Goal: Transaction & Acquisition: Purchase product/service

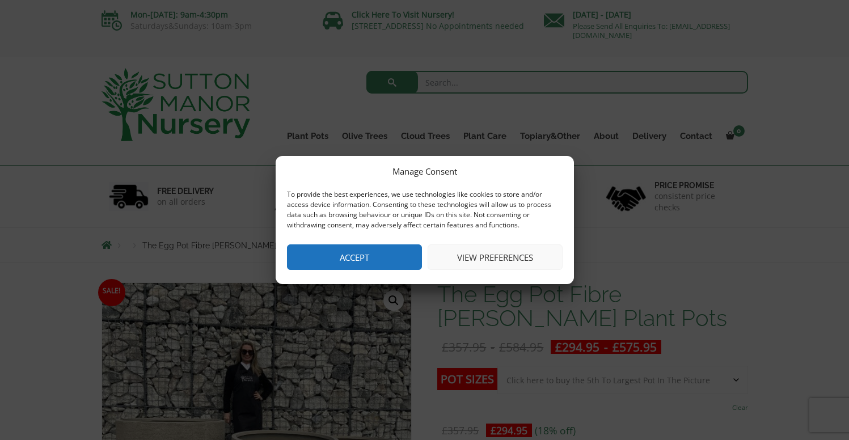
click at [492, 256] on button "View preferences" at bounding box center [495, 257] width 135 height 26
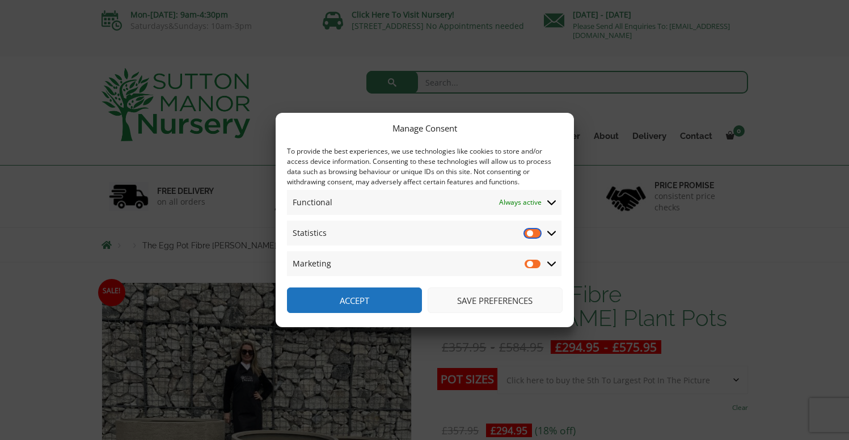
click at [538, 234] on input "Statistics" at bounding box center [533, 232] width 17 height 11
click at [527, 233] on input "Statistics" at bounding box center [533, 232] width 17 height 11
checkbox input "false"
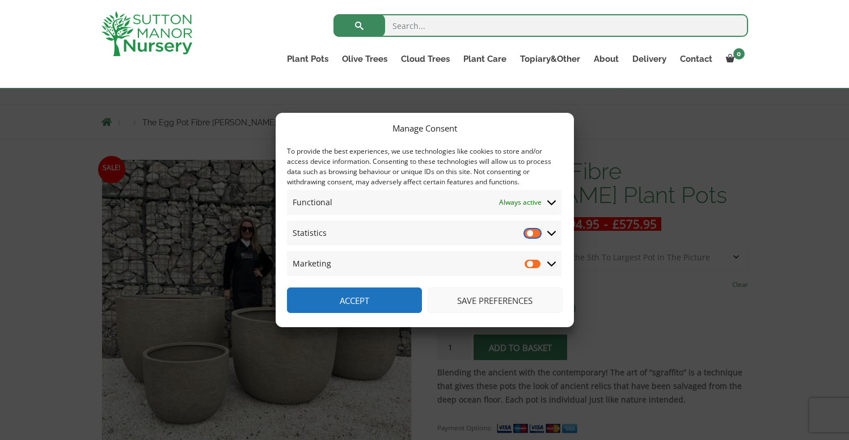
scroll to position [117, 0]
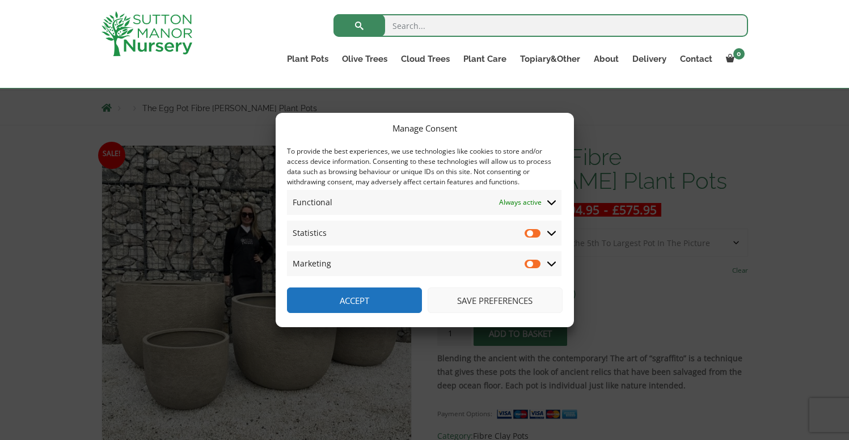
click at [487, 299] on button "Save preferences" at bounding box center [495, 300] width 135 height 26
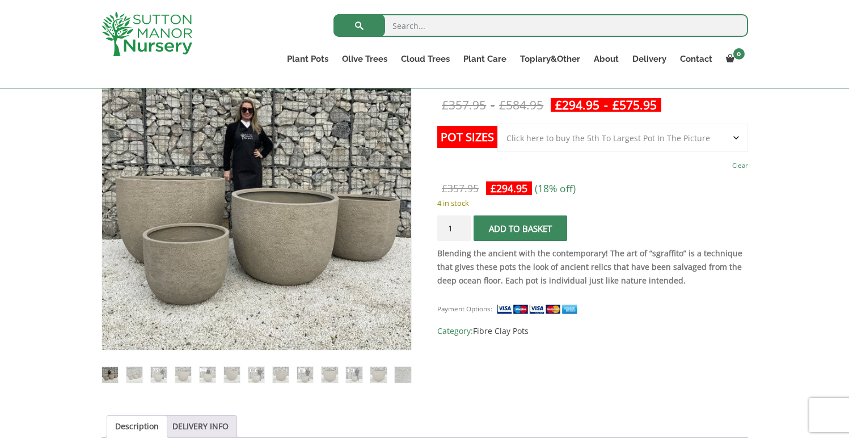
scroll to position [222, 0]
click at [160, 370] on img at bounding box center [159, 374] width 16 height 16
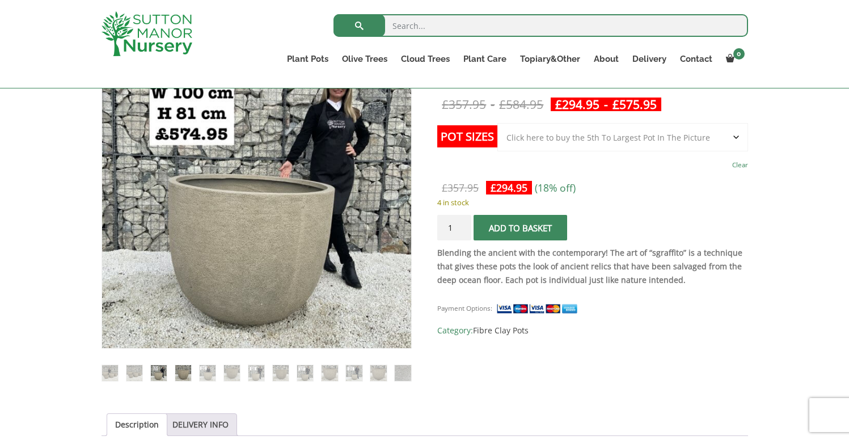
click at [179, 371] on img at bounding box center [183, 373] width 16 height 16
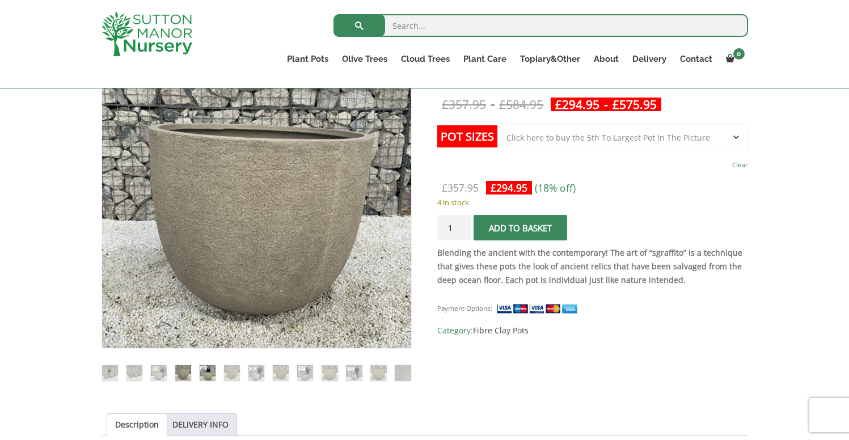
click at [208, 368] on img at bounding box center [208, 373] width 16 height 16
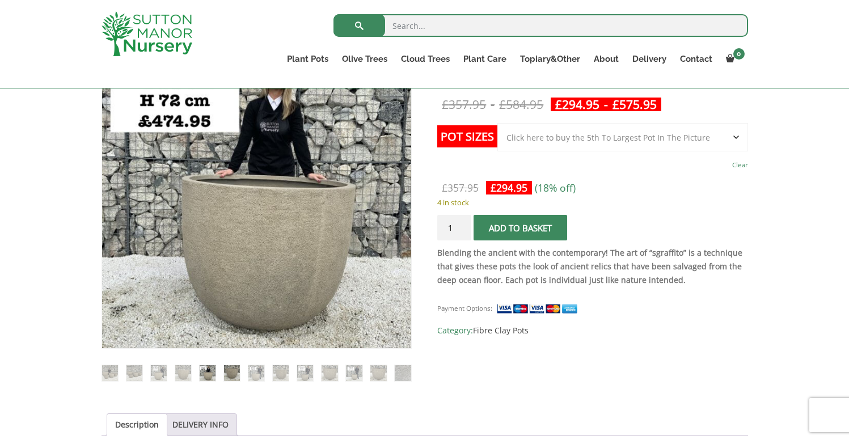
click at [227, 369] on img at bounding box center [232, 373] width 16 height 16
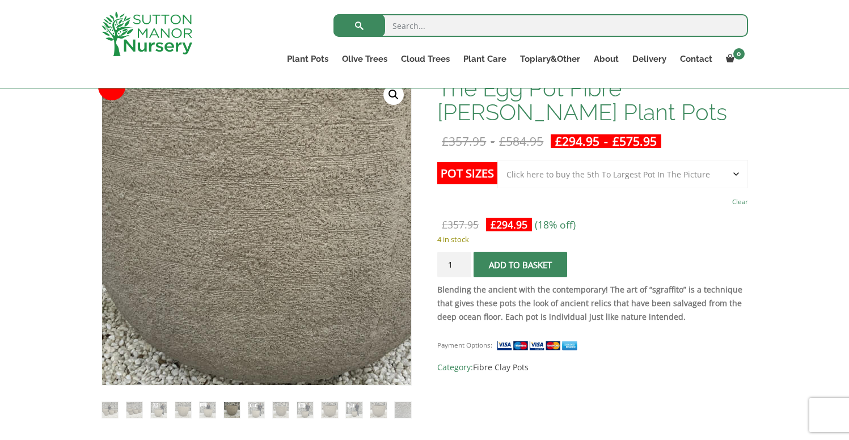
scroll to position [188, 0]
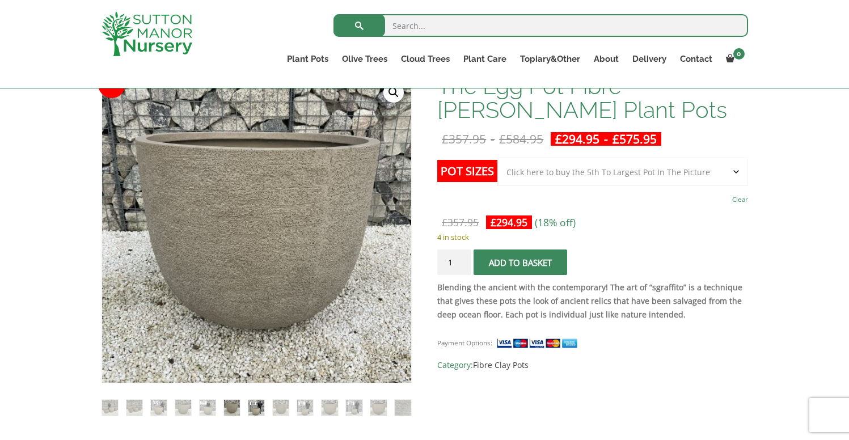
click at [256, 409] on img at bounding box center [256, 408] width 16 height 16
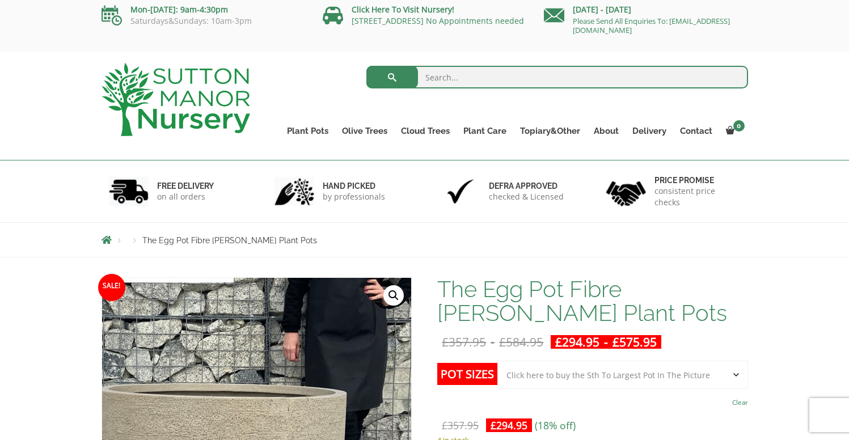
scroll to position [0, 0]
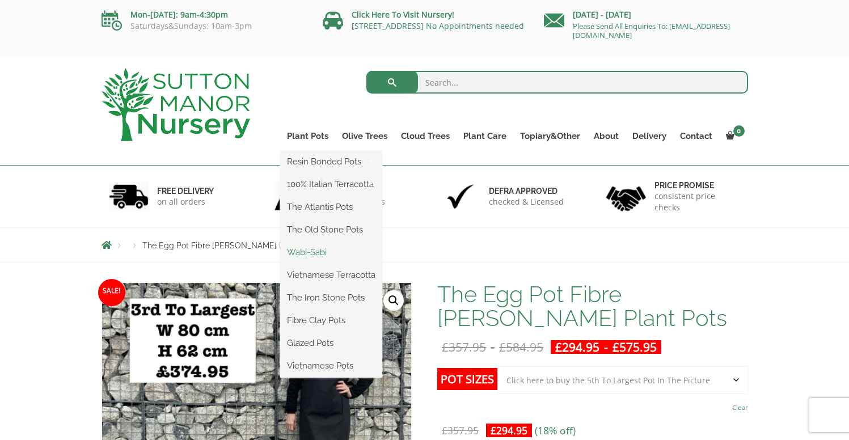
click at [314, 249] on link "Wabi-Sabi" at bounding box center [331, 252] width 102 height 17
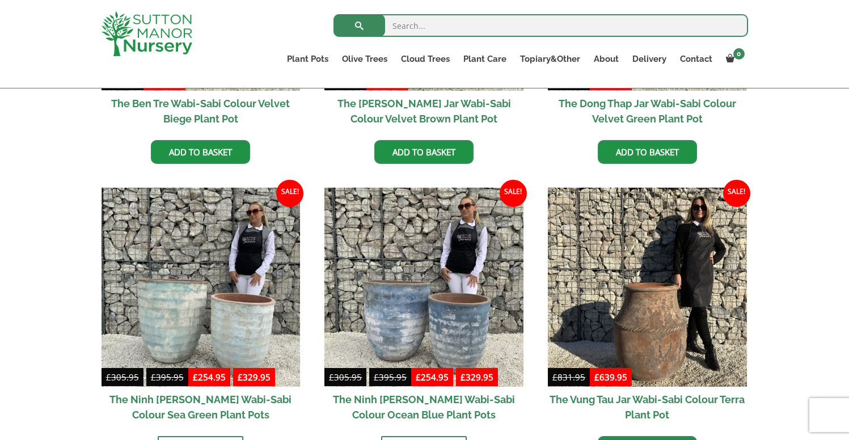
scroll to position [773, 0]
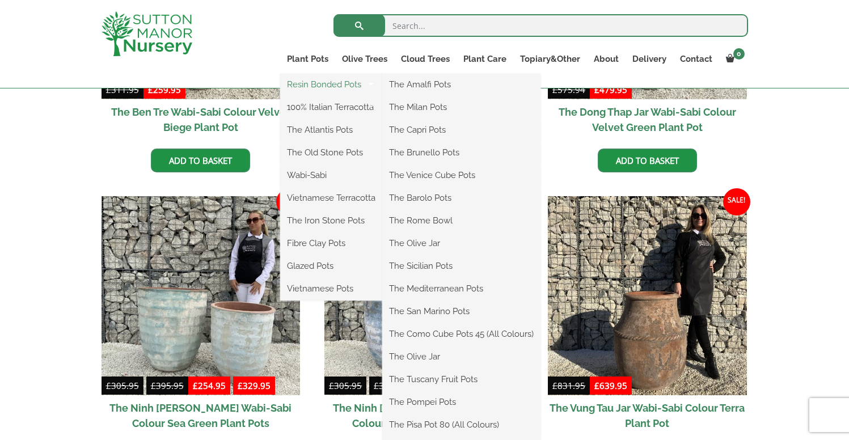
click at [310, 86] on link "Resin Bonded Pots" at bounding box center [331, 84] width 102 height 17
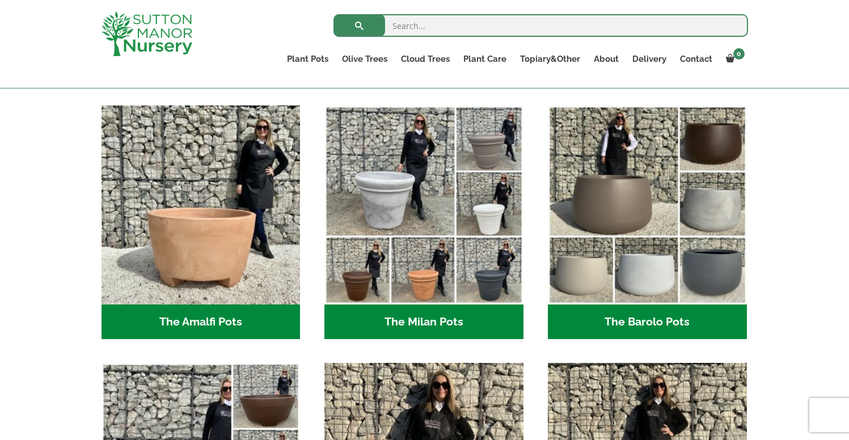
scroll to position [297, 0]
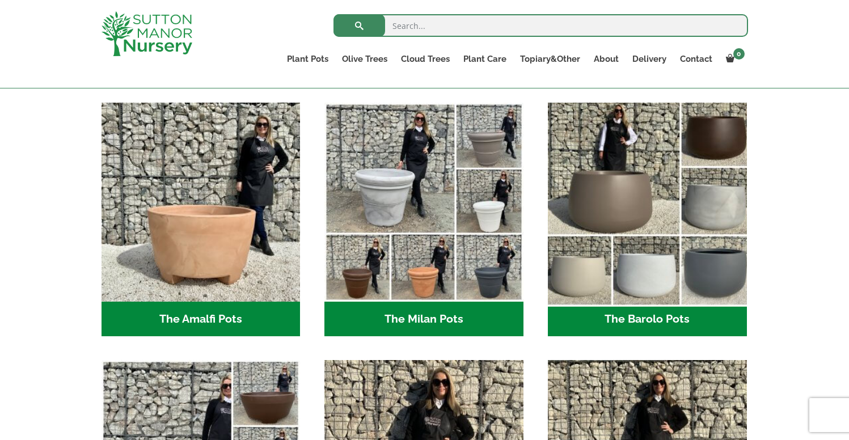
click at [620, 207] on img "Visit product category The Barolo Pots" at bounding box center [647, 202] width 209 height 209
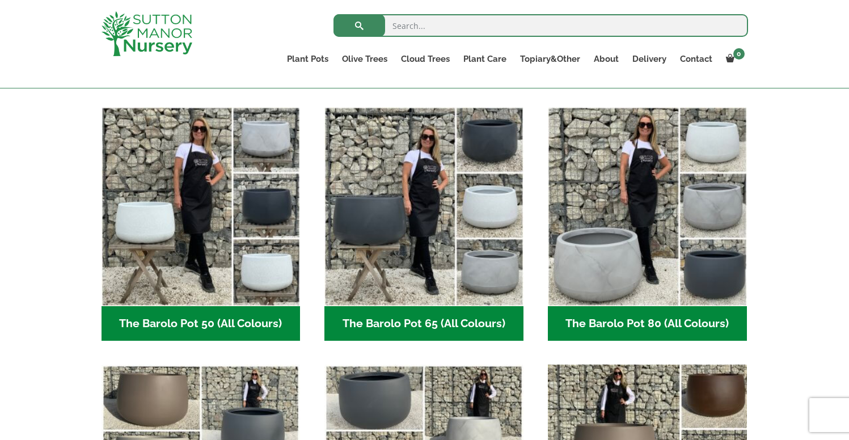
scroll to position [278, 0]
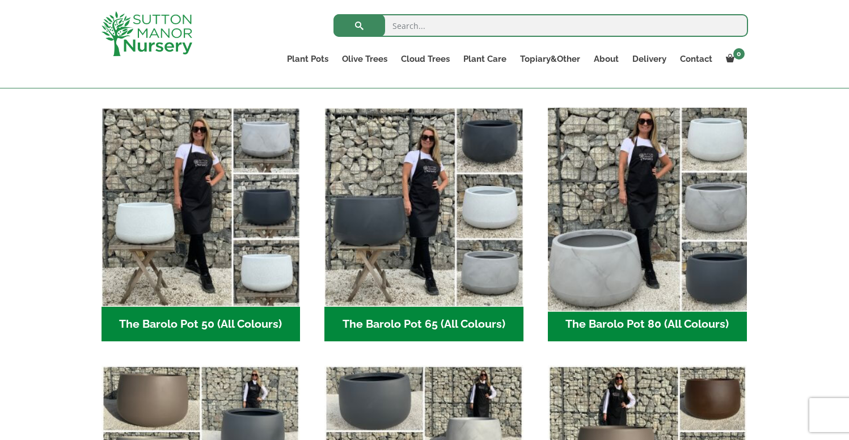
click at [591, 262] on img "Visit product category The Barolo Pot 80 (All Colours)" at bounding box center [647, 207] width 209 height 209
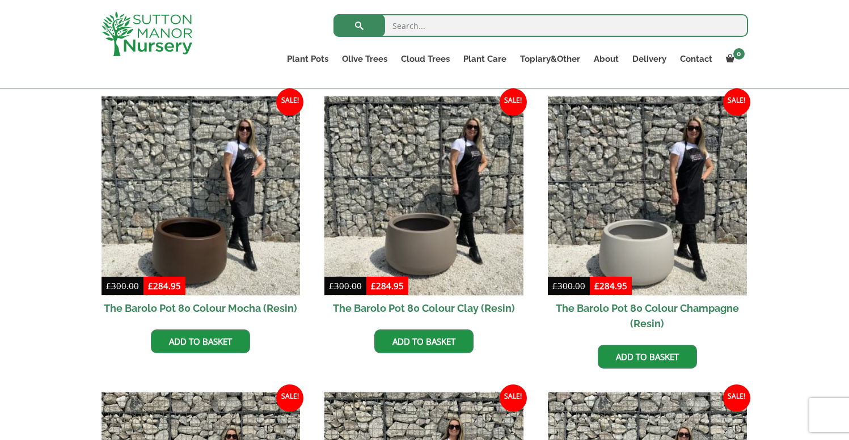
scroll to position [290, 0]
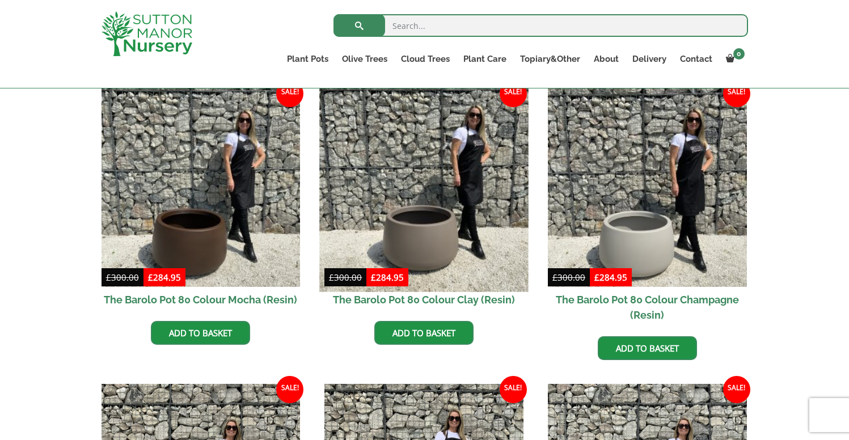
click at [448, 243] on img at bounding box center [424, 187] width 209 height 209
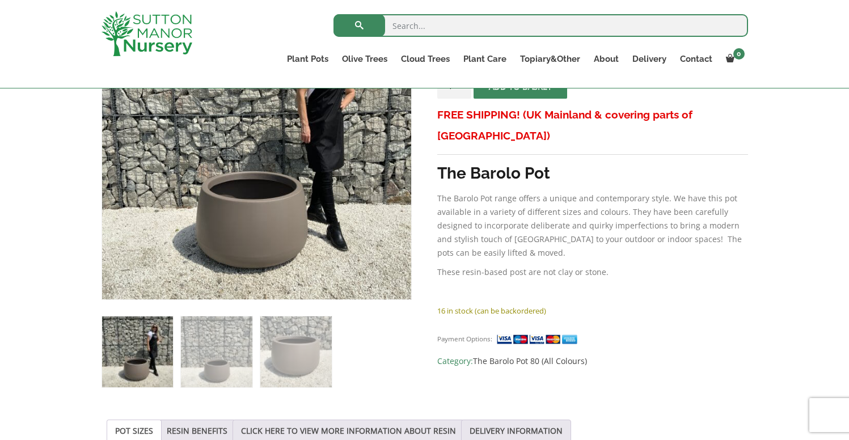
scroll to position [273, 0]
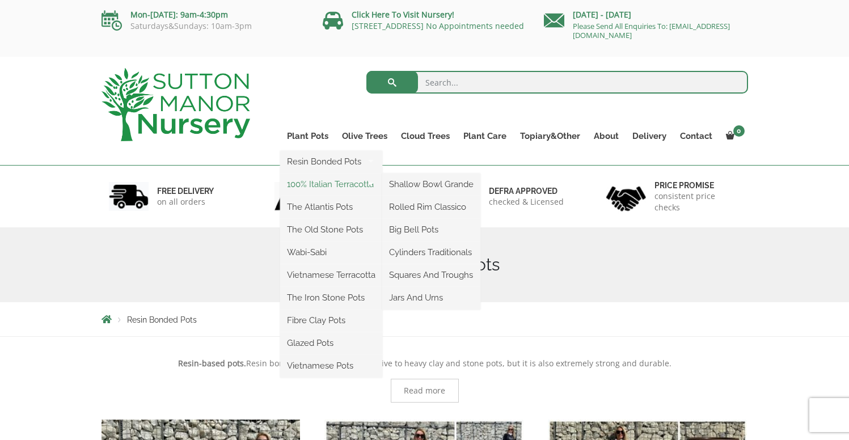
click at [327, 185] on link "100% Italian Terracotta" at bounding box center [331, 184] width 102 height 17
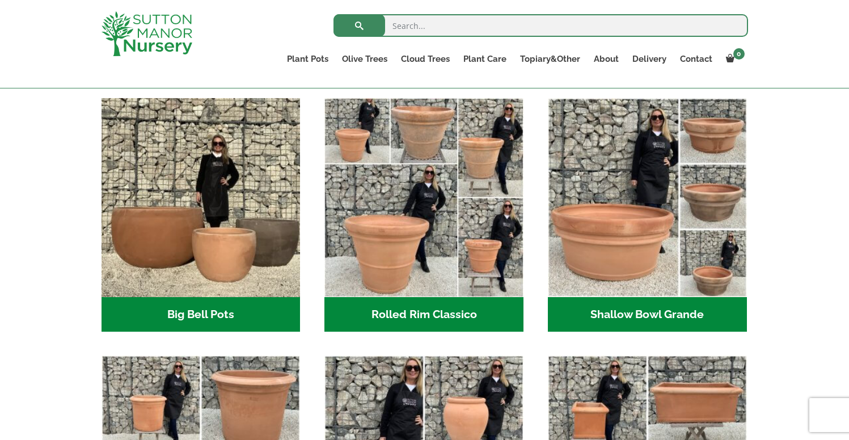
scroll to position [353, 0]
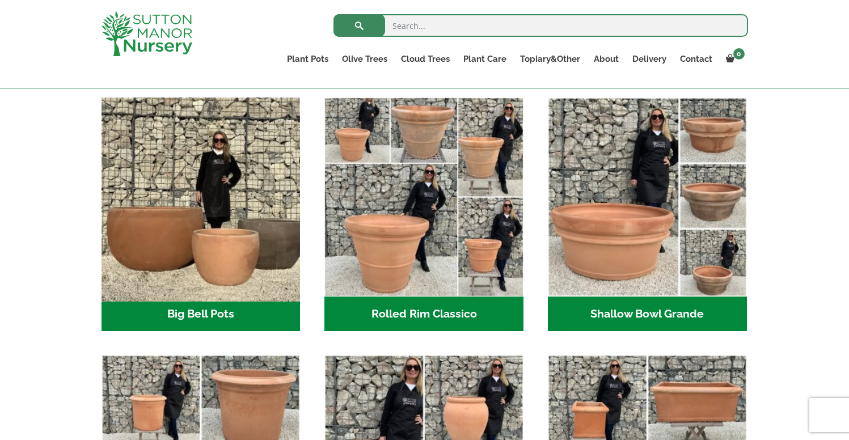
click at [214, 222] on img "Visit product category Big Bell Pots" at bounding box center [200, 196] width 209 height 209
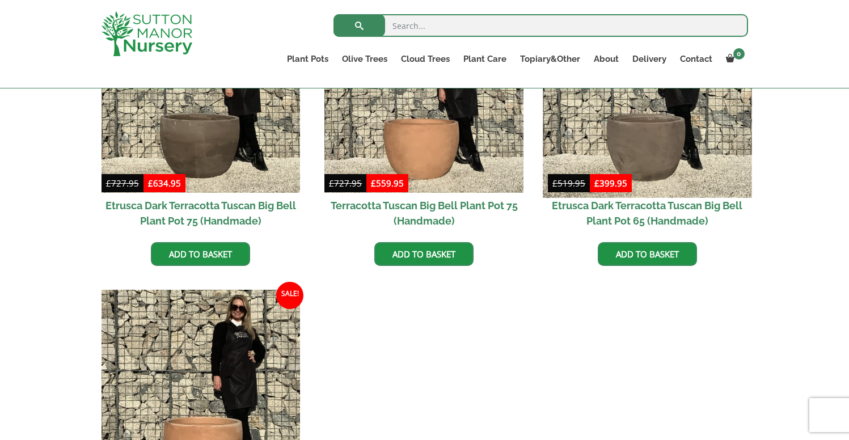
scroll to position [970, 0]
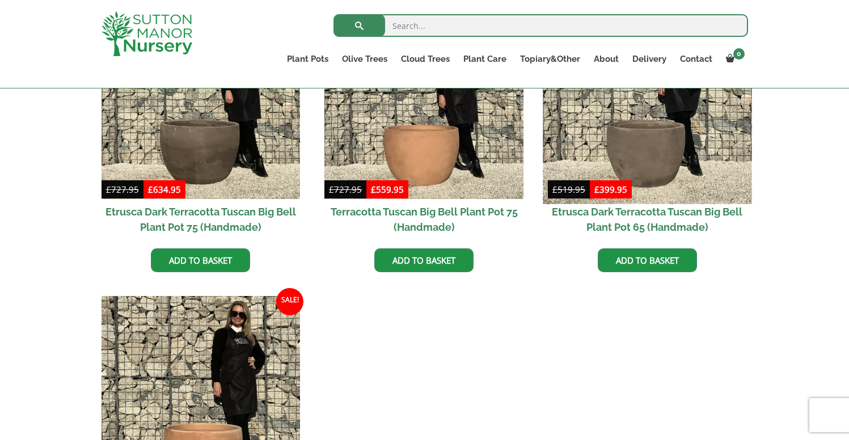
click at [666, 135] on img at bounding box center [647, 99] width 209 height 209
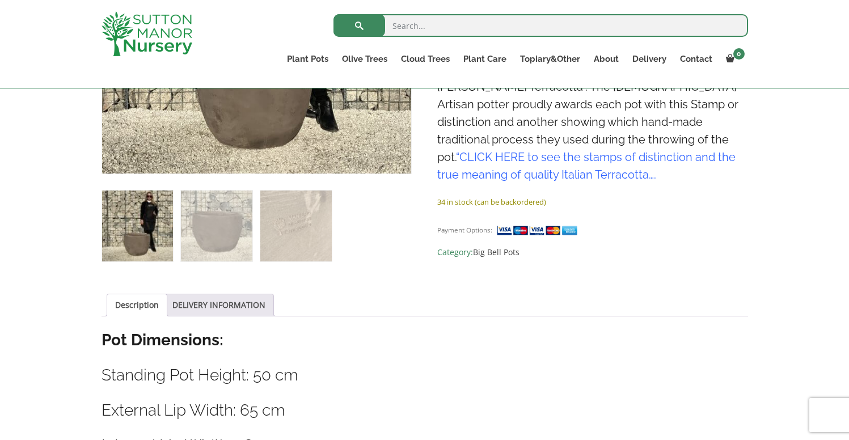
scroll to position [388, 0]
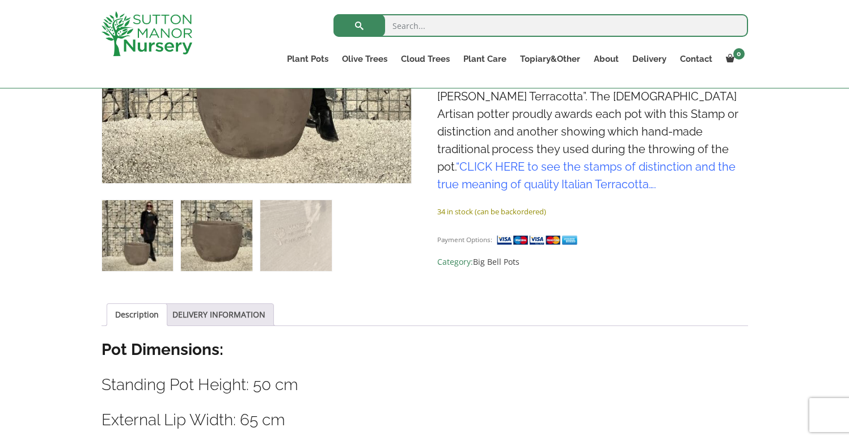
click at [219, 235] on img at bounding box center [216, 235] width 71 height 71
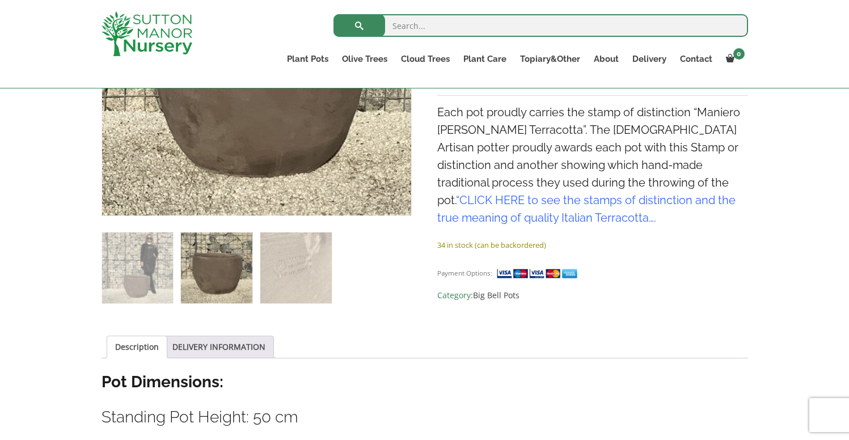
scroll to position [333, 0]
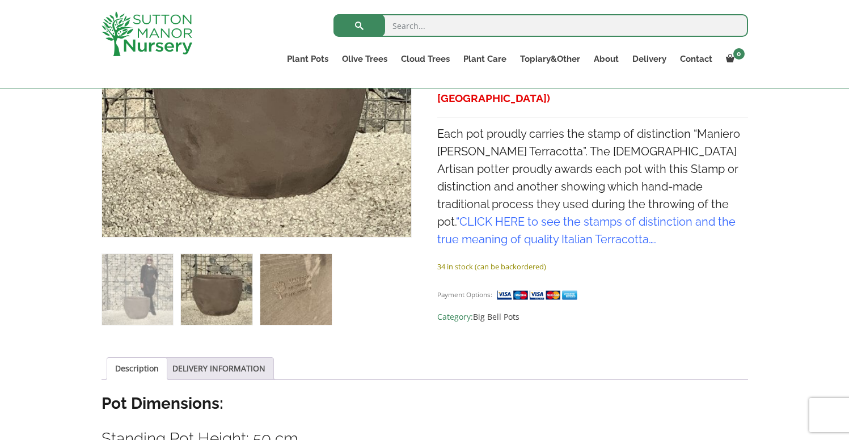
click at [293, 291] on img at bounding box center [295, 289] width 71 height 71
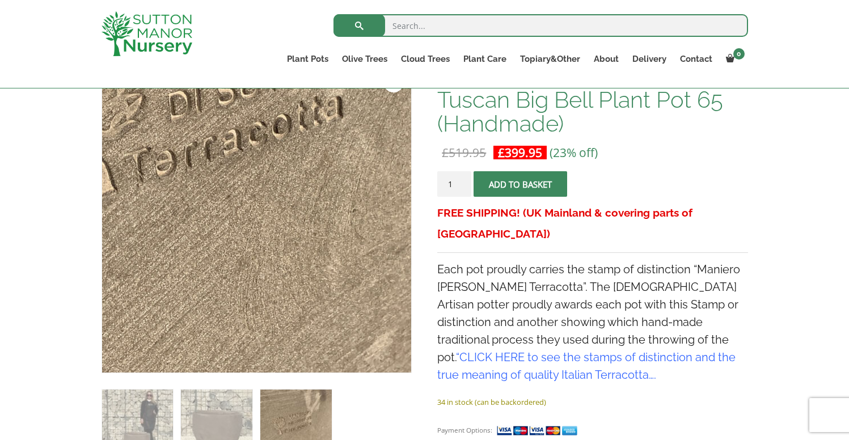
scroll to position [183, 0]
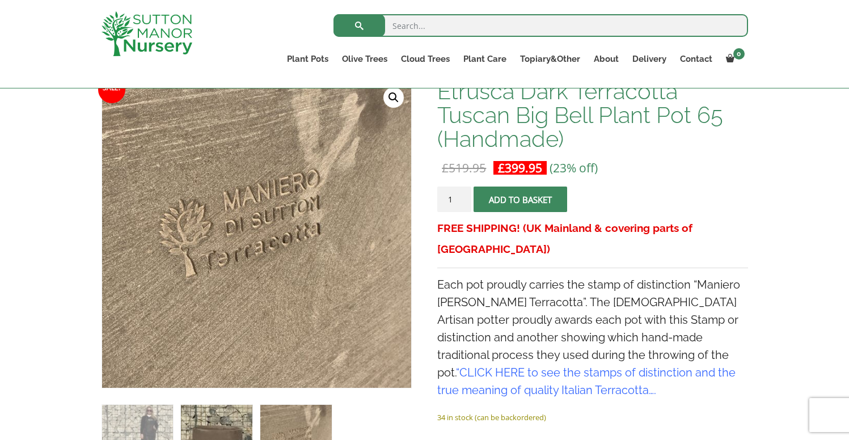
click at [221, 425] on img at bounding box center [216, 440] width 71 height 71
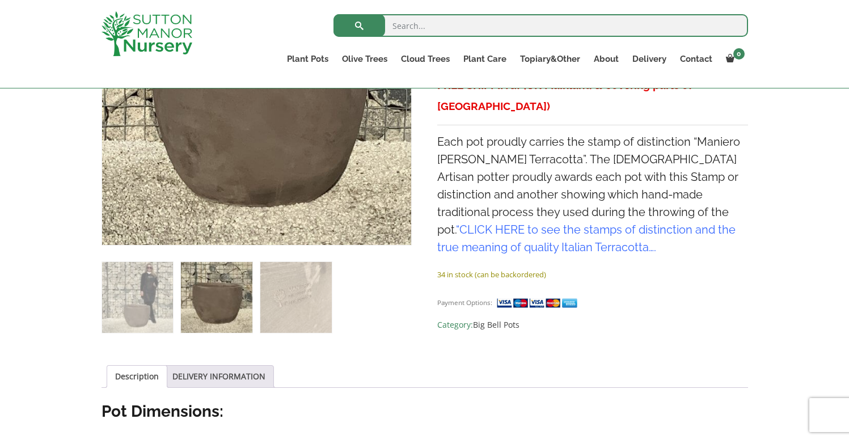
scroll to position [345, 0]
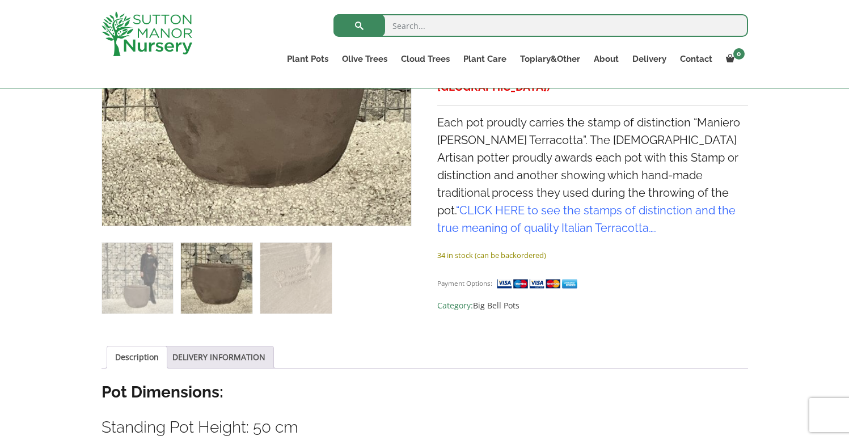
click at [176, 267] on ol at bounding box center [257, 270] width 310 height 88
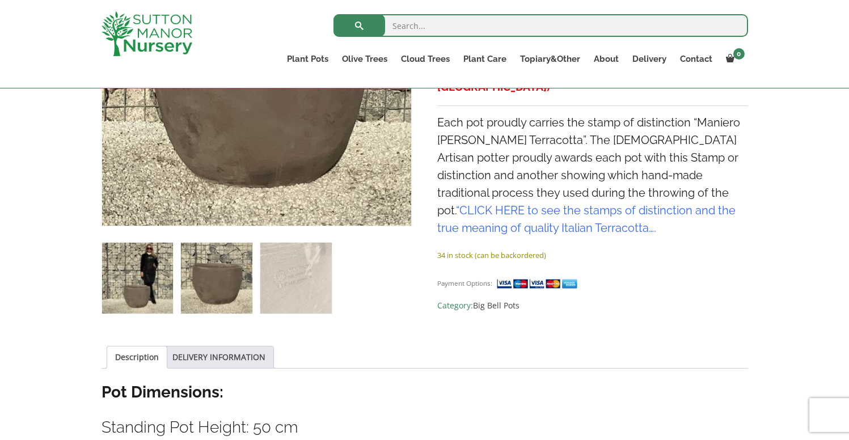
click at [156, 274] on img at bounding box center [137, 278] width 71 height 71
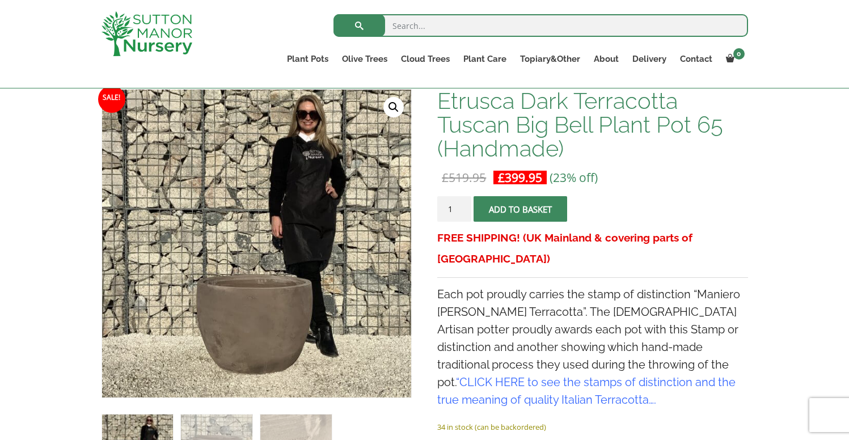
scroll to position [154, 0]
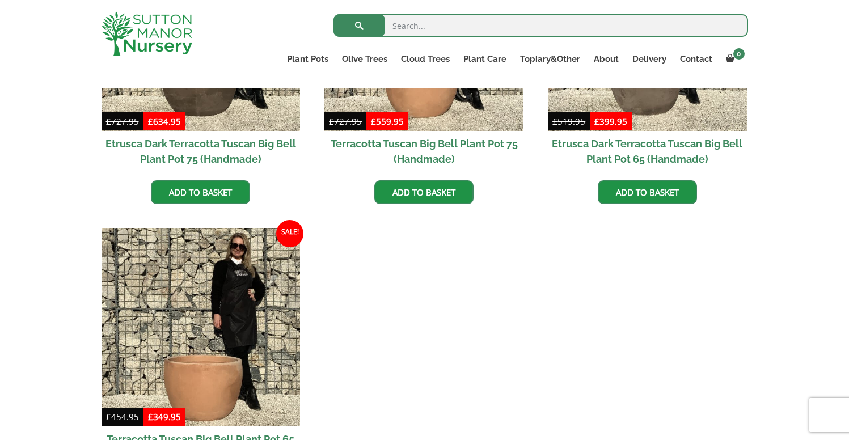
scroll to position [1080, 0]
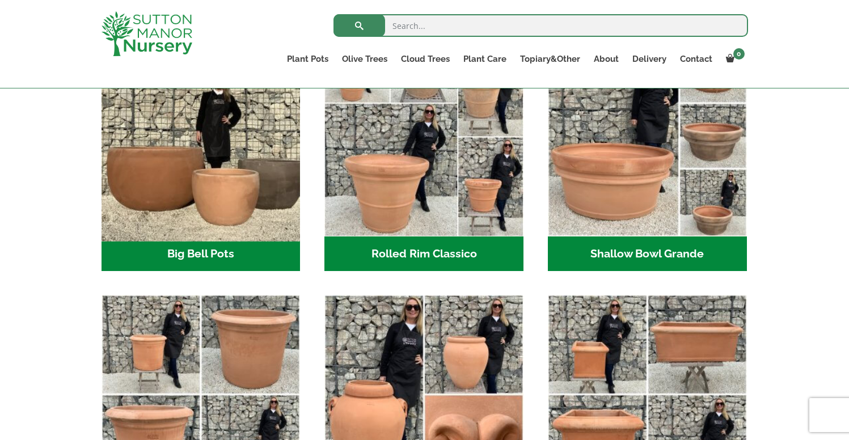
scroll to position [305, 0]
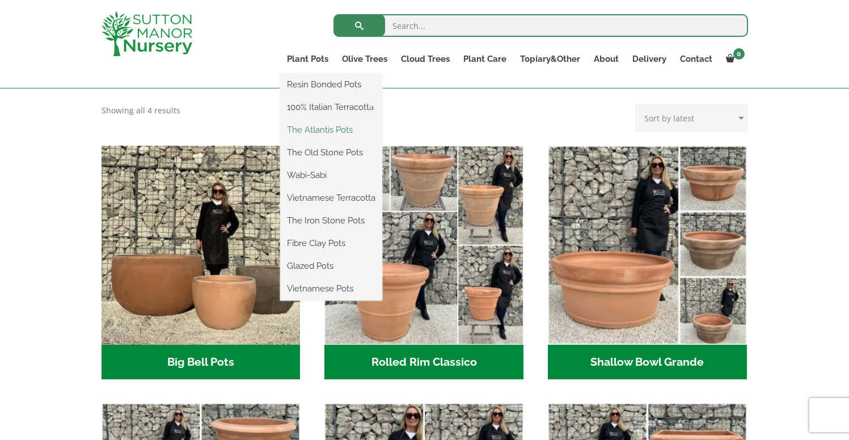
click at [306, 132] on link "The Atlantis Pots" at bounding box center [331, 129] width 102 height 17
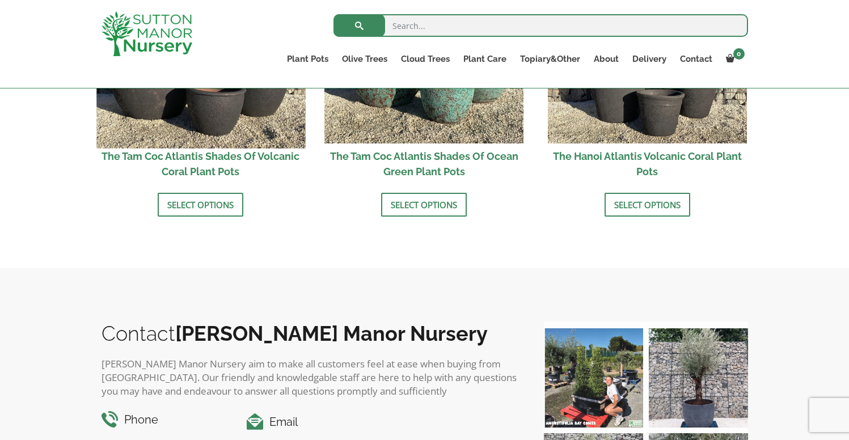
scroll to position [1122, 0]
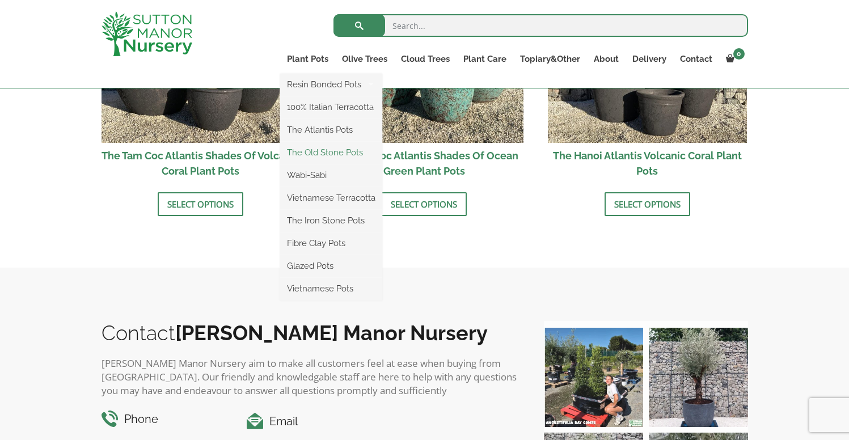
click at [305, 147] on link "The Old Stone Pots" at bounding box center [331, 152] width 102 height 17
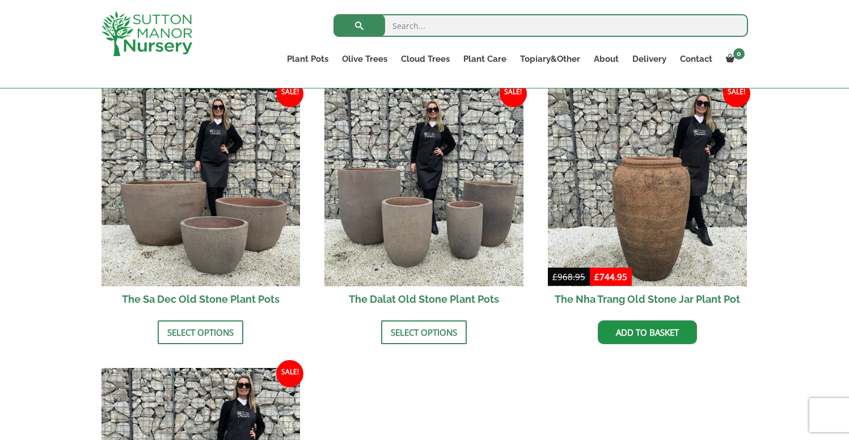
scroll to position [698, 0]
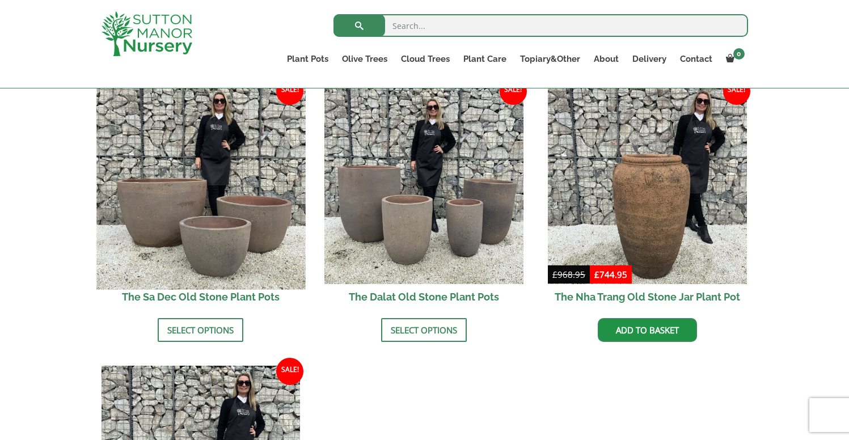
click at [236, 199] on img at bounding box center [200, 185] width 209 height 209
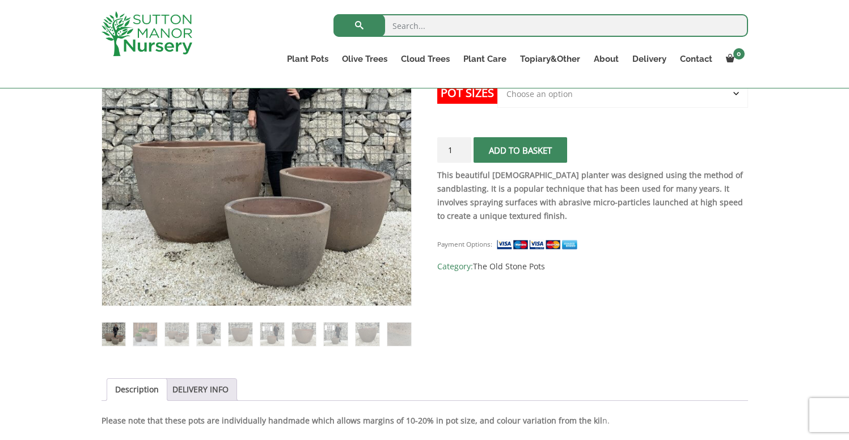
scroll to position [240, 0]
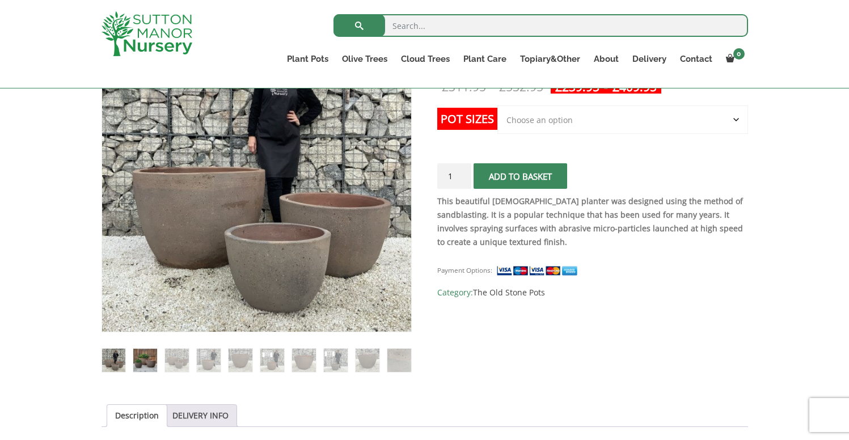
click at [137, 360] on img at bounding box center [144, 360] width 23 height 23
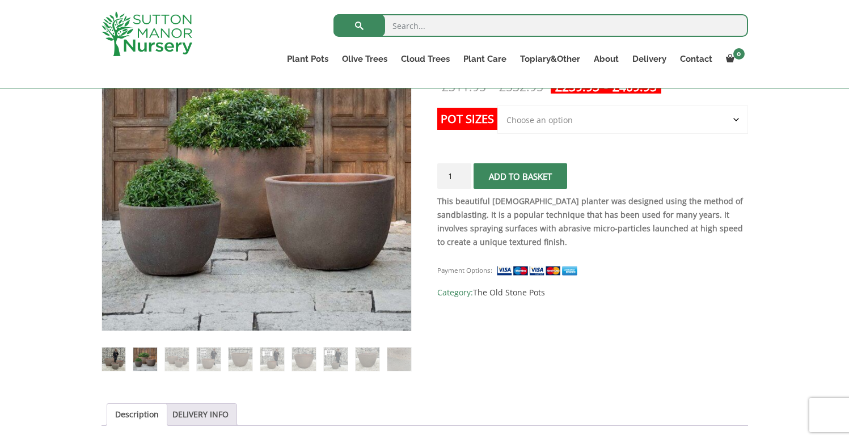
click at [113, 362] on img at bounding box center [113, 359] width 23 height 23
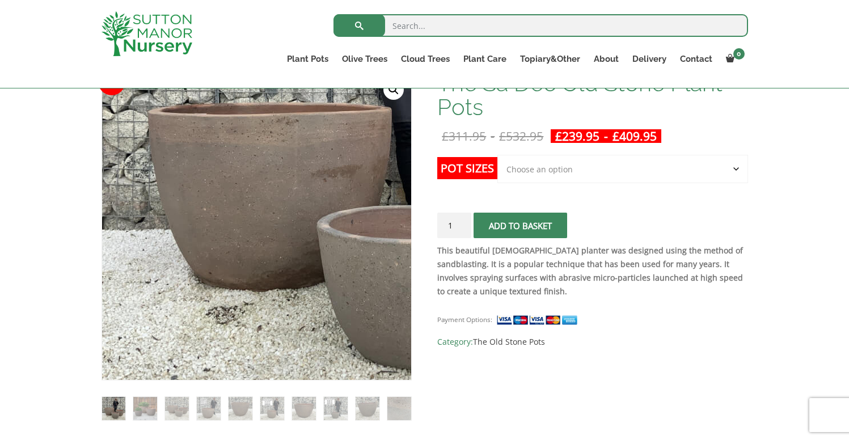
scroll to position [198, 0]
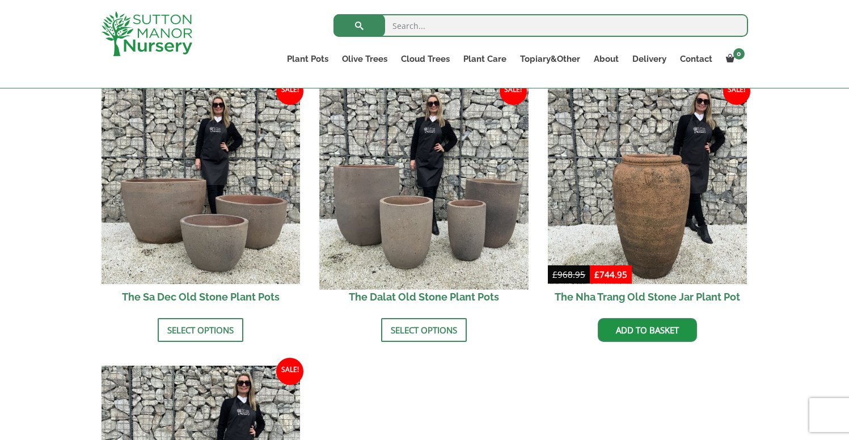
click at [459, 218] on img at bounding box center [424, 185] width 209 height 209
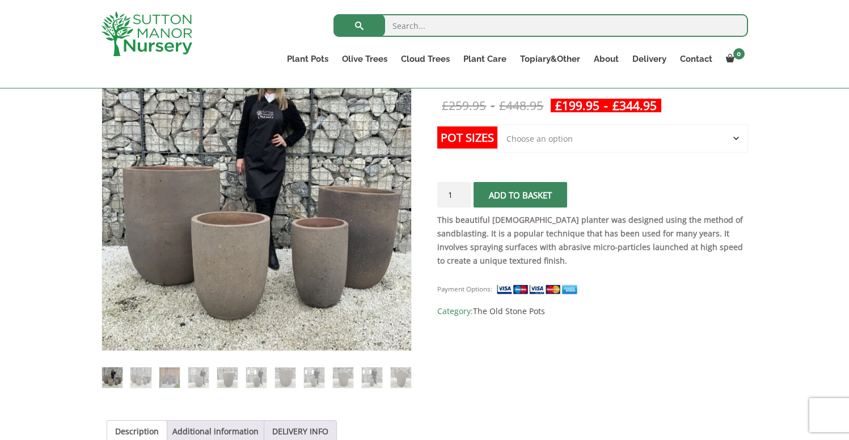
scroll to position [209, 0]
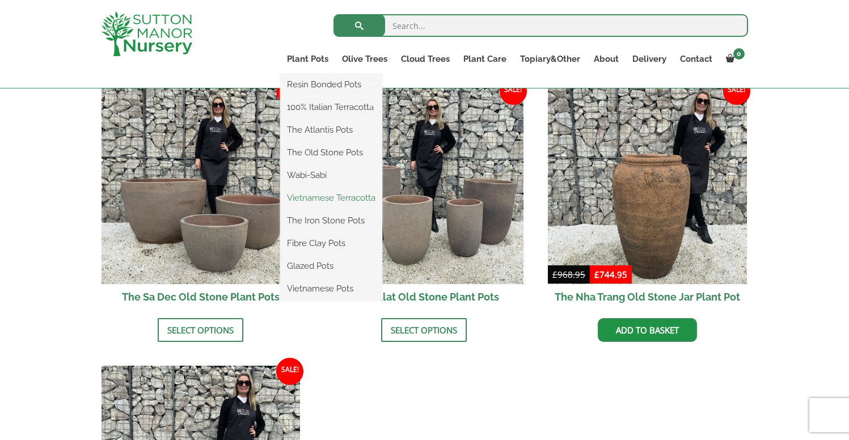
click at [321, 199] on link "Vietnamese Terracotta" at bounding box center [331, 197] width 102 height 17
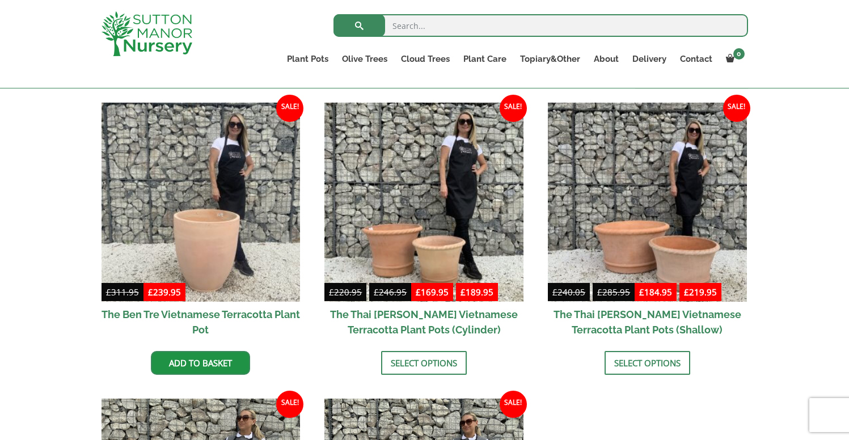
scroll to position [264, 0]
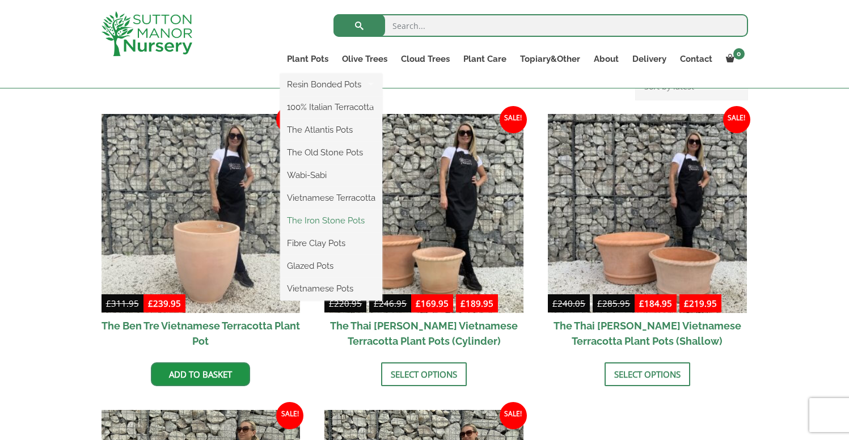
click at [320, 221] on link "The Iron Stone Pots" at bounding box center [331, 220] width 102 height 17
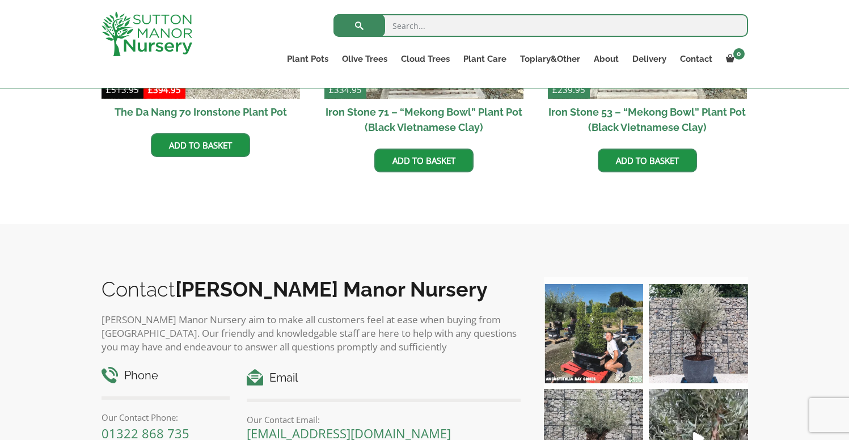
scroll to position [874, 0]
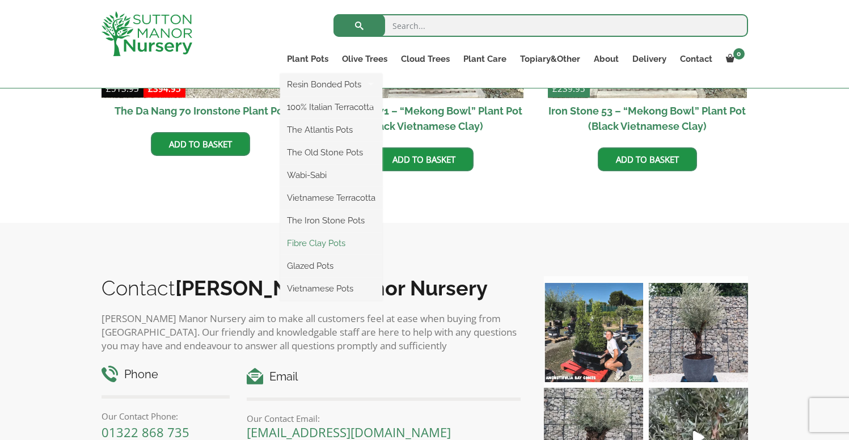
click at [308, 236] on link "Fibre Clay Pots" at bounding box center [331, 243] width 102 height 17
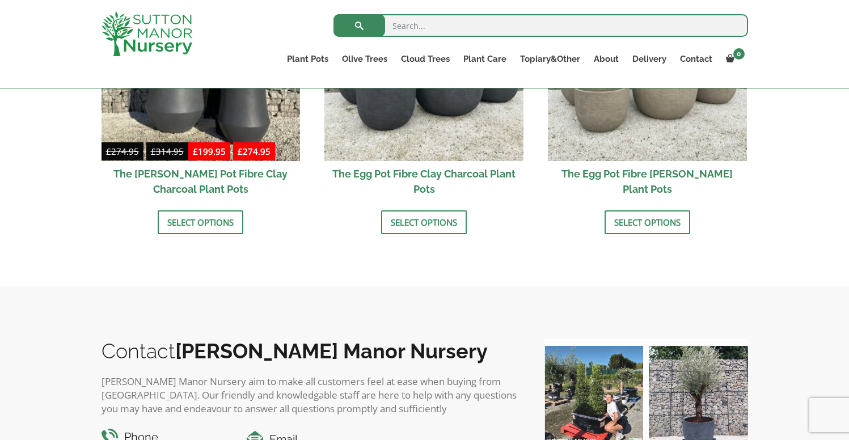
scroll to position [500, 0]
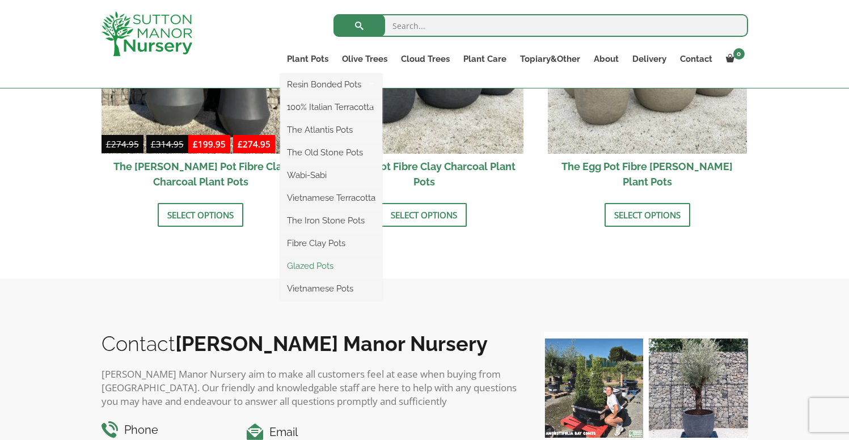
click at [307, 269] on link "Glazed Pots" at bounding box center [331, 265] width 102 height 17
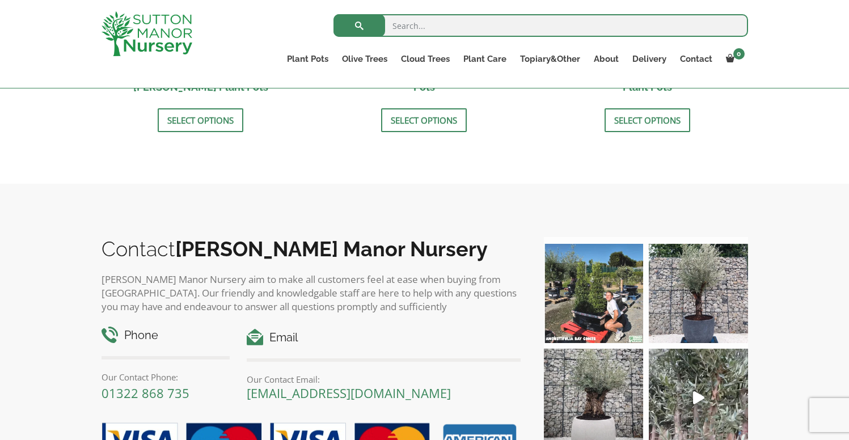
scroll to position [1410, 0]
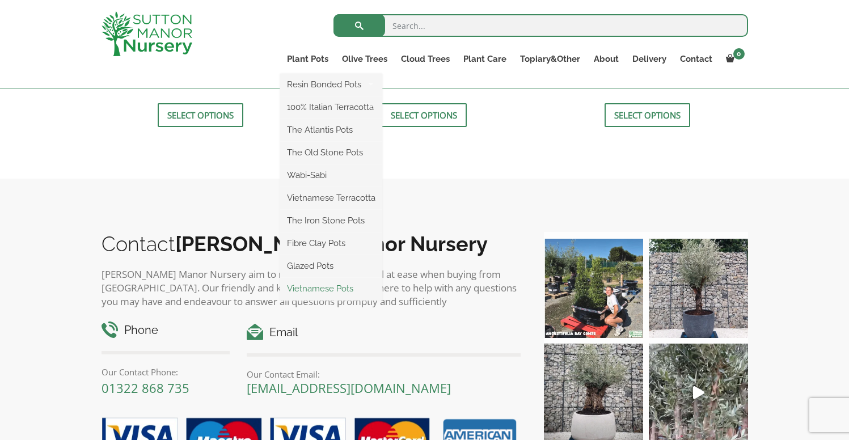
click at [307, 290] on link "Vietnamese Pots" at bounding box center [331, 288] width 102 height 17
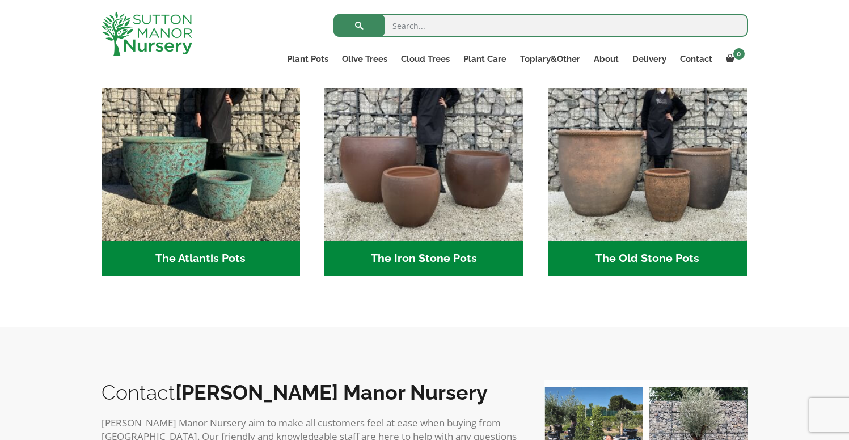
scroll to position [614, 0]
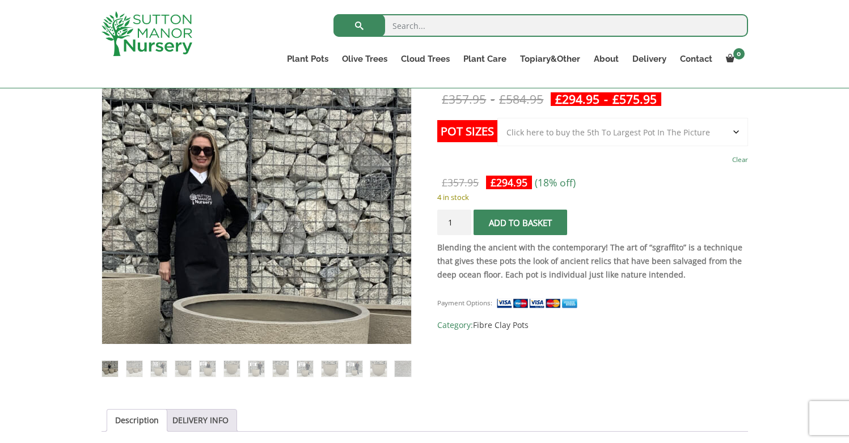
scroll to position [259, 0]
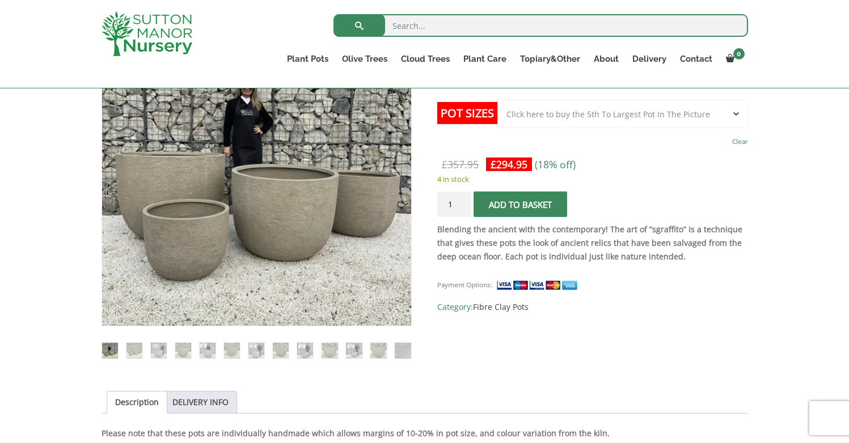
scroll to position [247, 0]
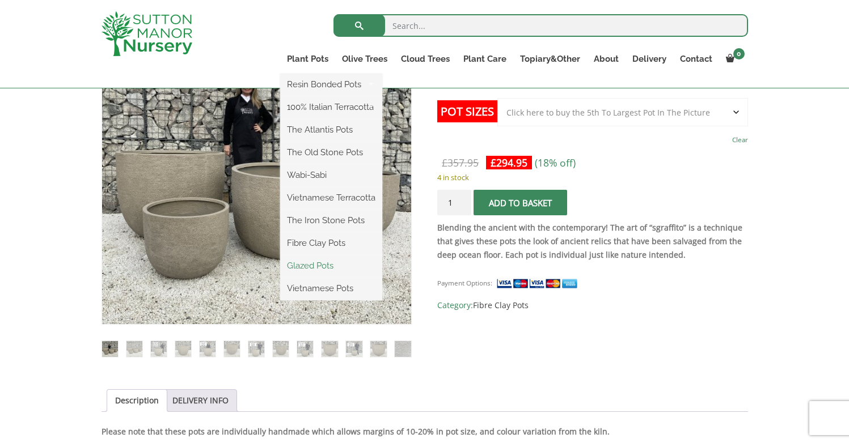
click at [299, 268] on link "Glazed Pots" at bounding box center [331, 265] width 102 height 17
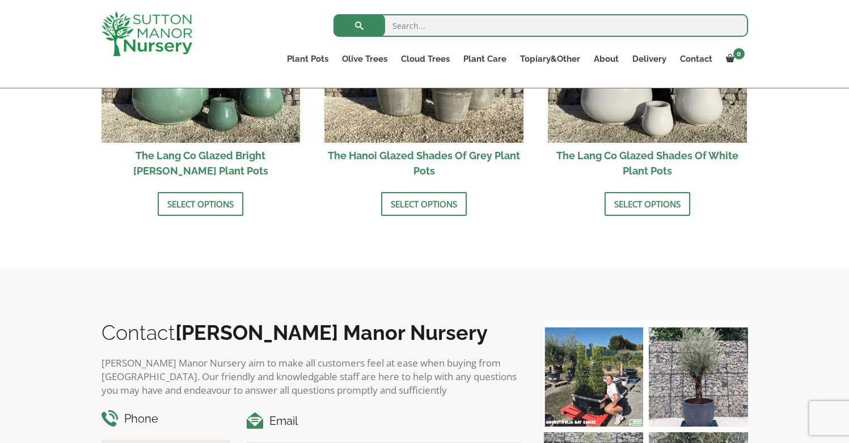
scroll to position [1320, 0]
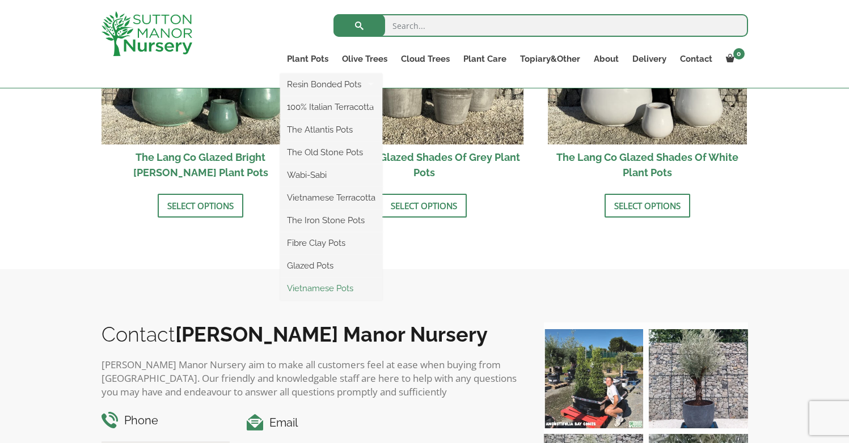
click at [302, 291] on link "Vietnamese Pots" at bounding box center [331, 288] width 102 height 17
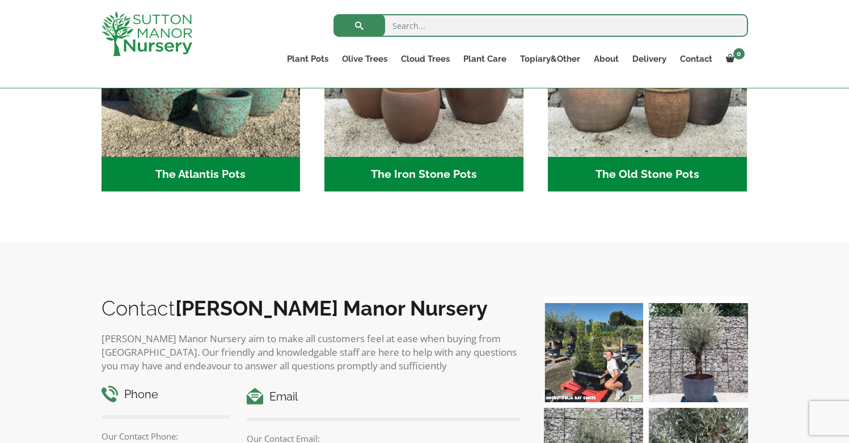
scroll to position [729, 0]
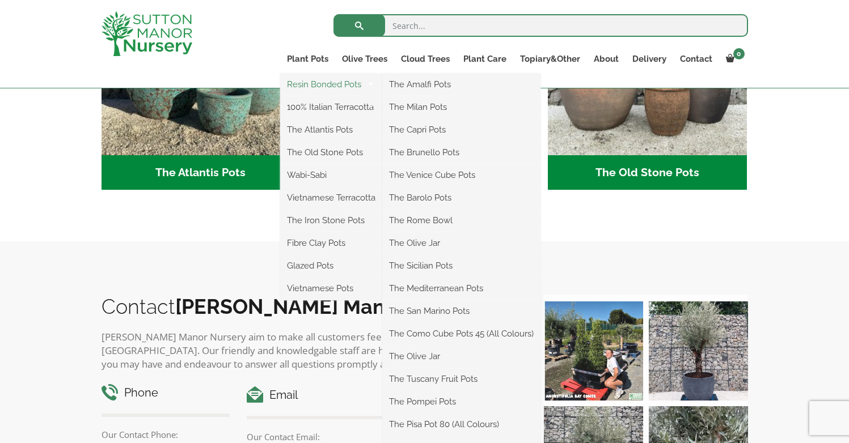
click at [311, 86] on link "Resin Bonded Pots" at bounding box center [331, 84] width 102 height 17
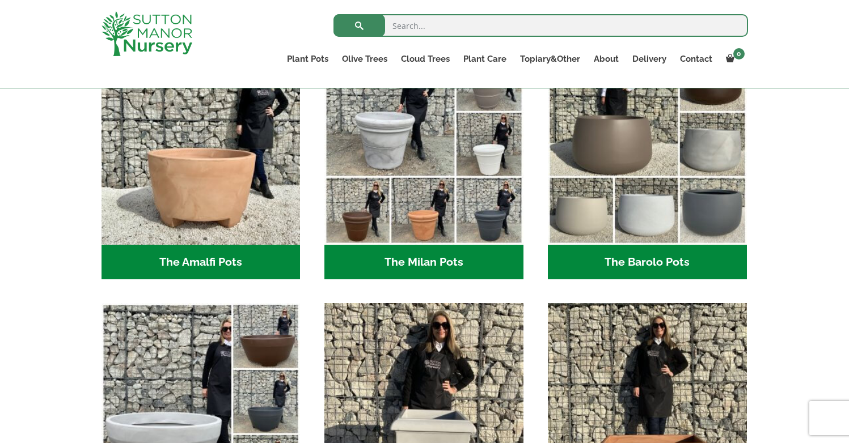
scroll to position [352, 0]
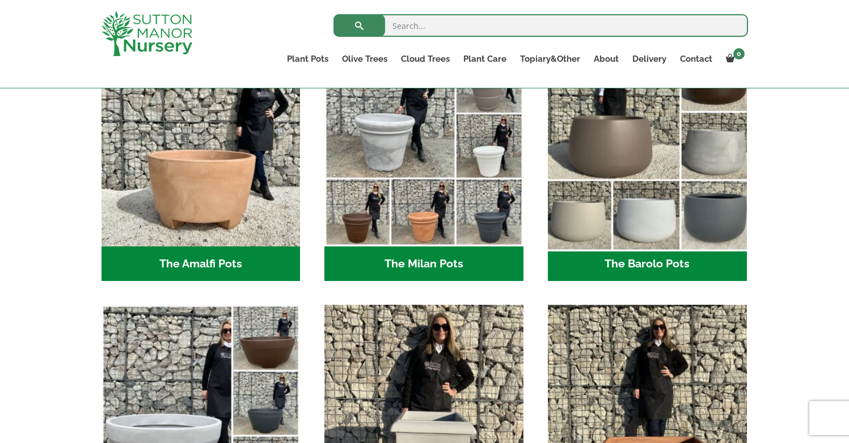
click at [623, 168] on img "Visit product category The Barolo Pots" at bounding box center [647, 147] width 209 height 209
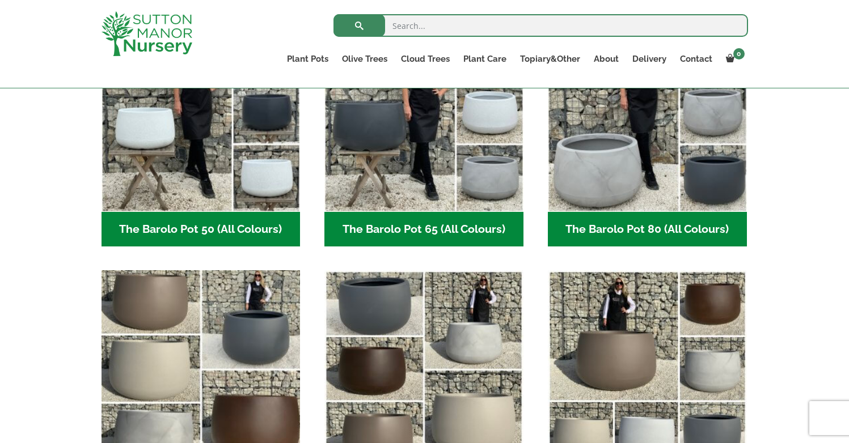
scroll to position [364, 0]
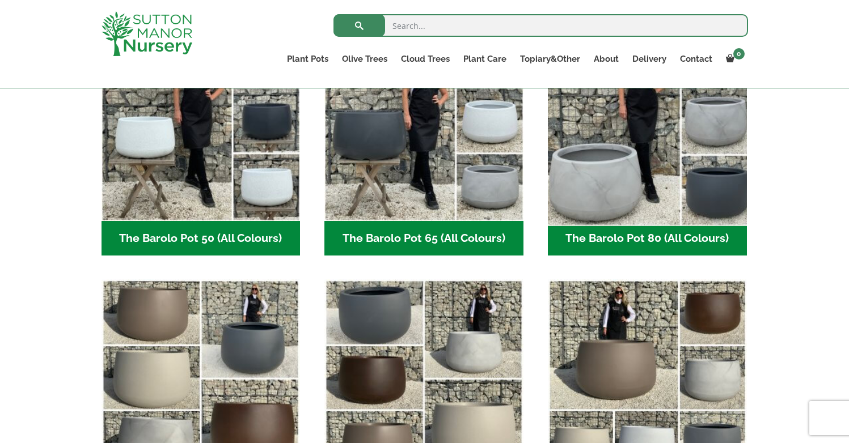
click at [637, 150] on img "Visit product category The Barolo Pot 80 (All Colours)" at bounding box center [647, 121] width 209 height 209
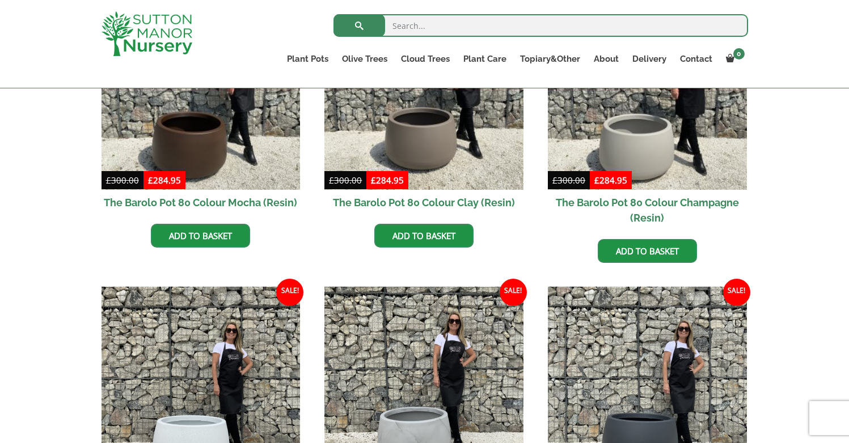
scroll to position [351, 0]
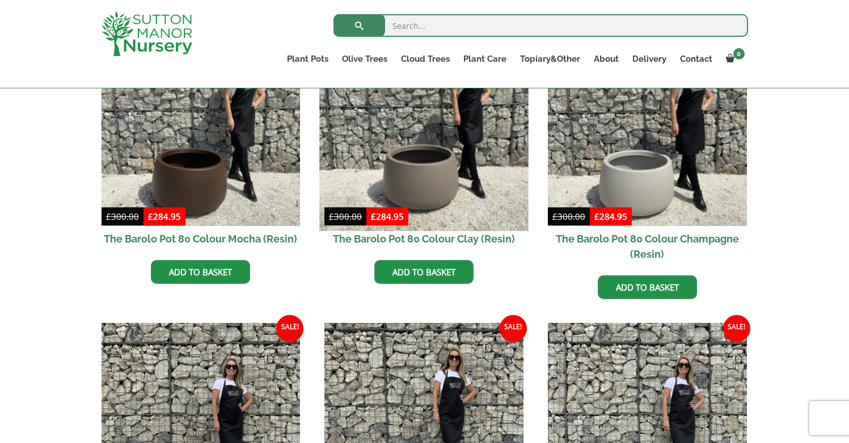
click at [425, 171] on img at bounding box center [424, 126] width 209 height 209
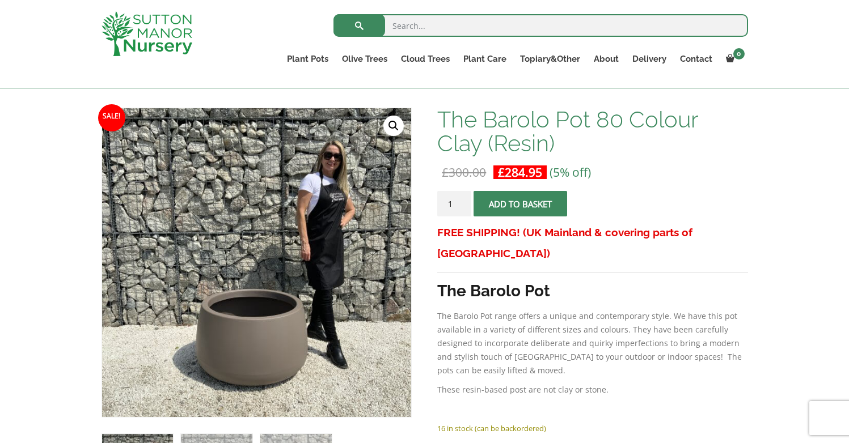
scroll to position [137, 0]
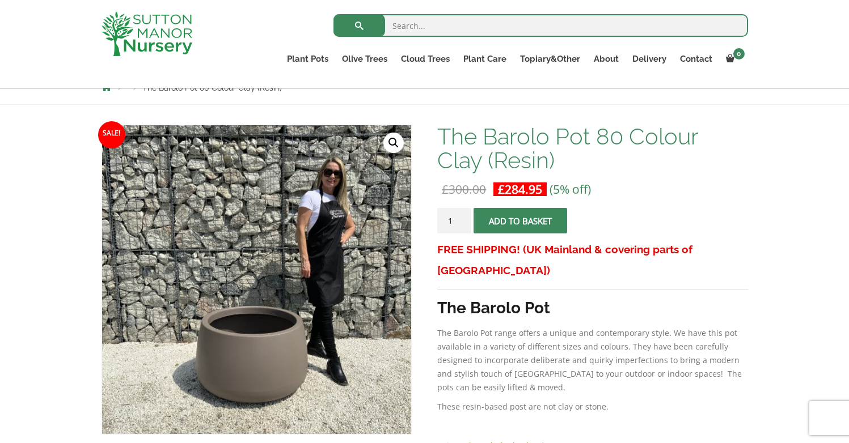
click at [501, 222] on button "Add to basket" at bounding box center [520, 221] width 94 height 26
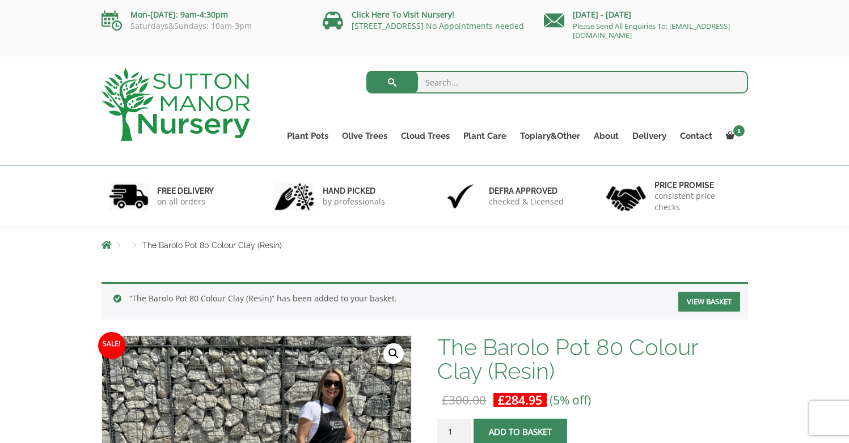
click at [709, 306] on link "View basket" at bounding box center [709, 302] width 62 height 20
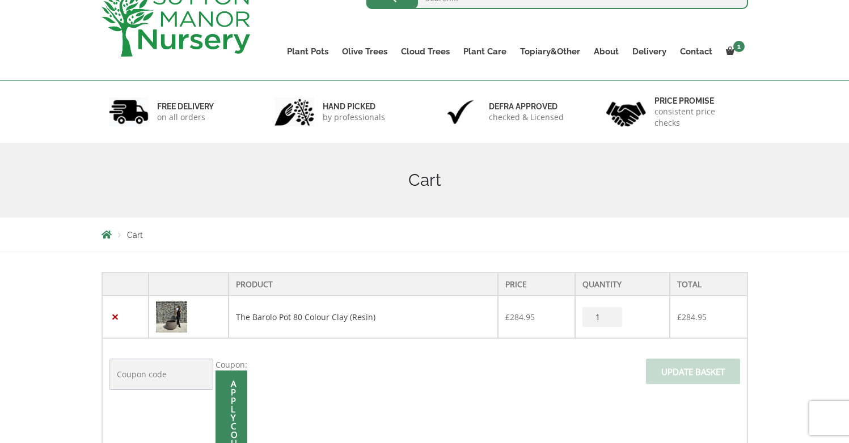
scroll to position [104, 0]
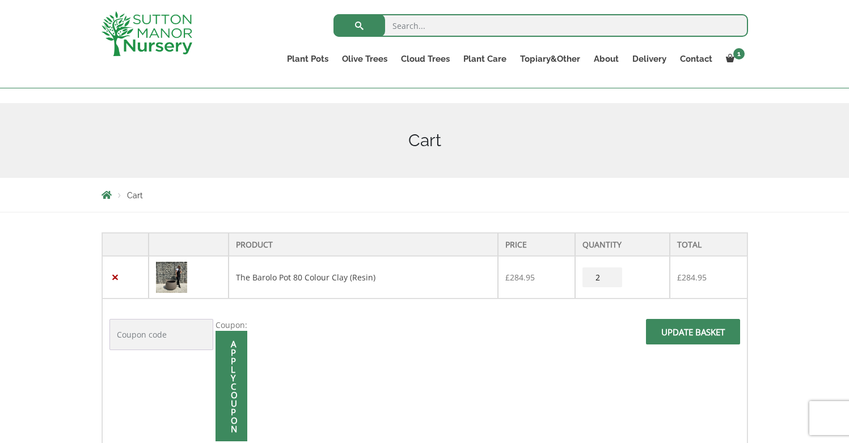
type input "2"
click at [612, 273] on input "2" at bounding box center [602, 278] width 40 height 20
click at [682, 335] on span "Update basket" at bounding box center [693, 335] width 94 height 33
click at [175, 272] on img at bounding box center [171, 277] width 31 height 31
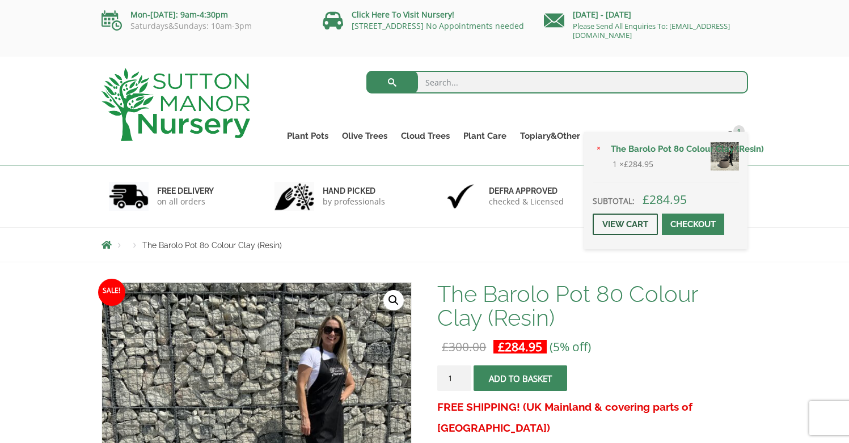
click at [632, 223] on link "View cart" at bounding box center [625, 225] width 65 height 22
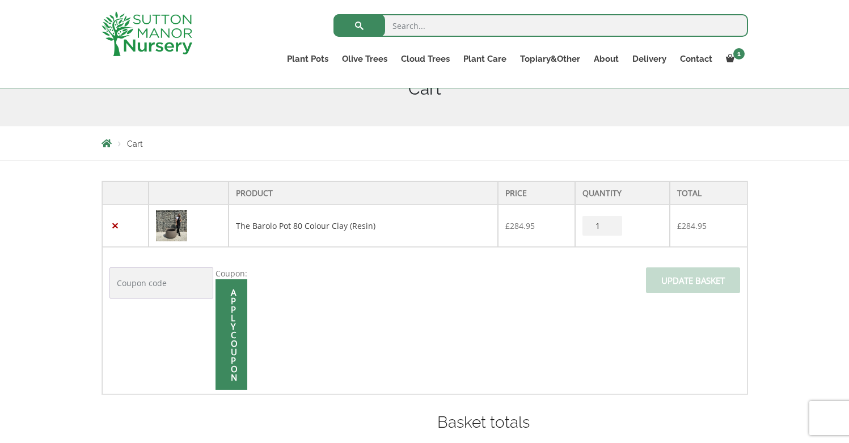
scroll to position [164, 0]
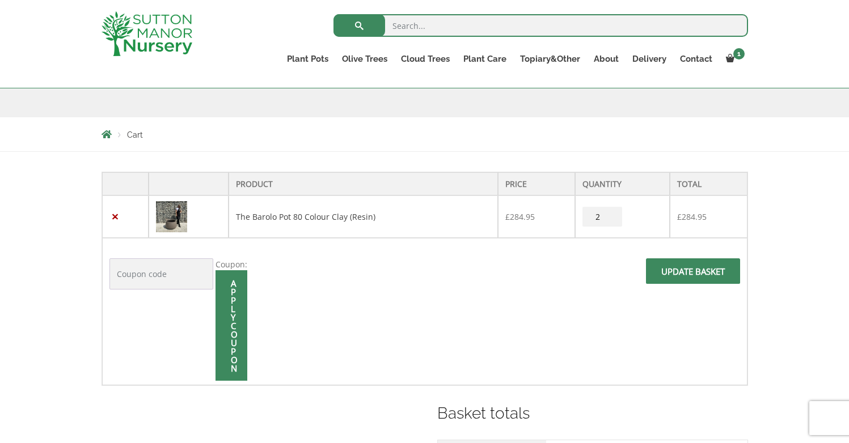
type input "2"
click at [612, 211] on input "2" at bounding box center [602, 217] width 40 height 20
click at [676, 273] on input "Update basket" at bounding box center [693, 272] width 94 height 26
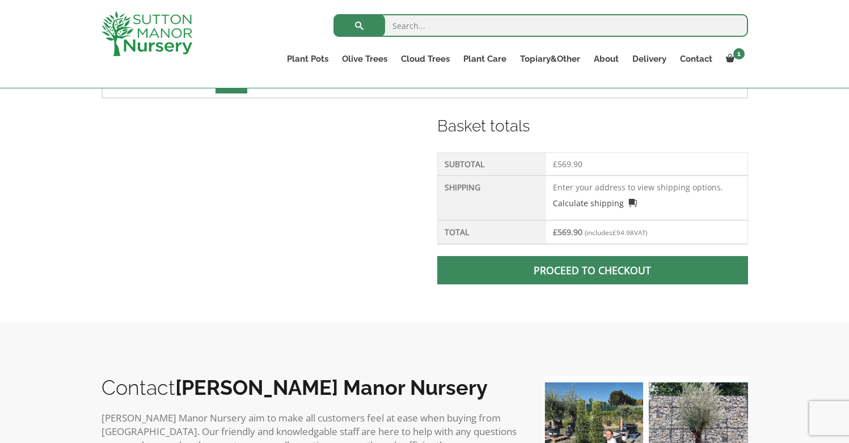
scroll to position [518, 0]
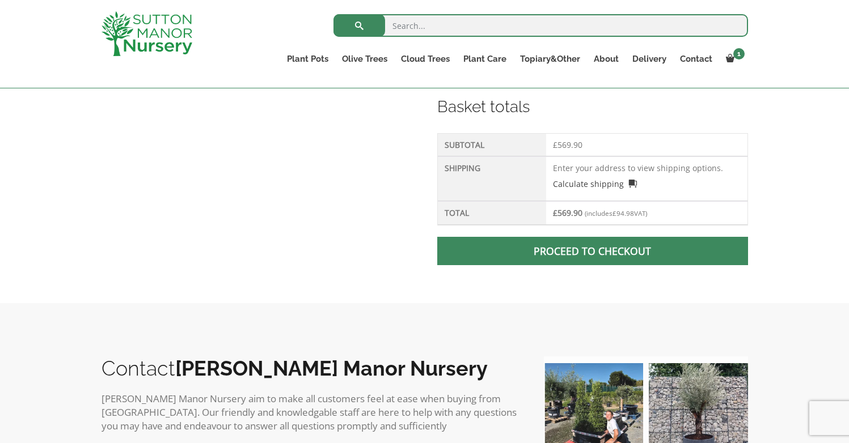
click at [591, 175] on p "Calculate shipping" at bounding box center [646, 182] width 187 height 16
click at [593, 251] on span at bounding box center [593, 251] width 0 height 0
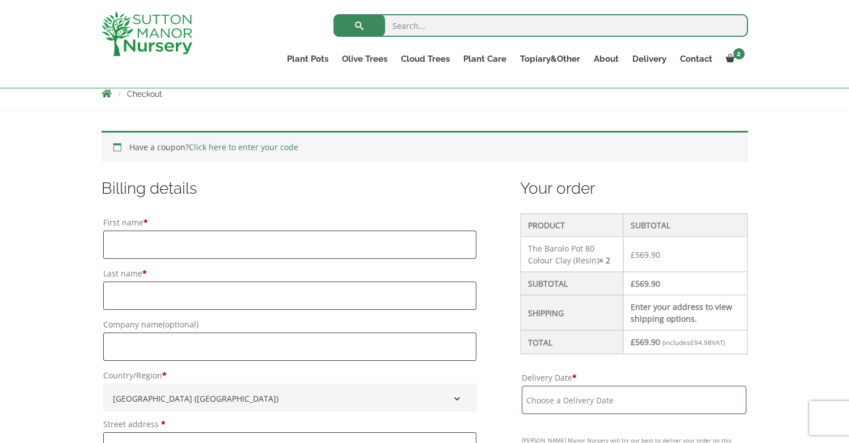
scroll to position [206, 0]
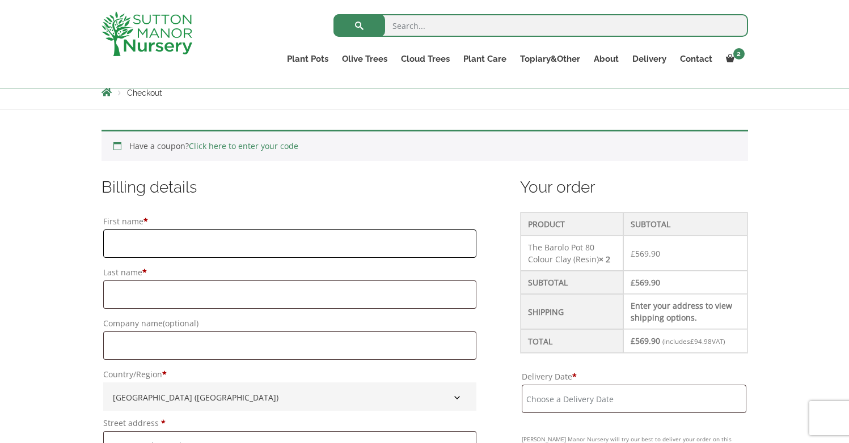
click at [167, 242] on input "First name *" at bounding box center [290, 244] width 374 height 28
type input "[PERSON_NAME]"
click at [126, 295] on input "Last name *" at bounding box center [290, 295] width 374 height 28
type input "Woodward-Fisher"
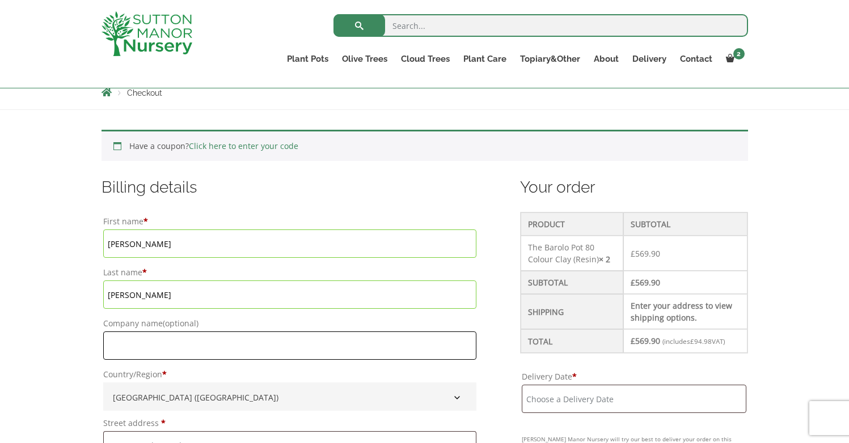
click at [117, 349] on input "Company name (optional)" at bounding box center [290, 346] width 374 height 28
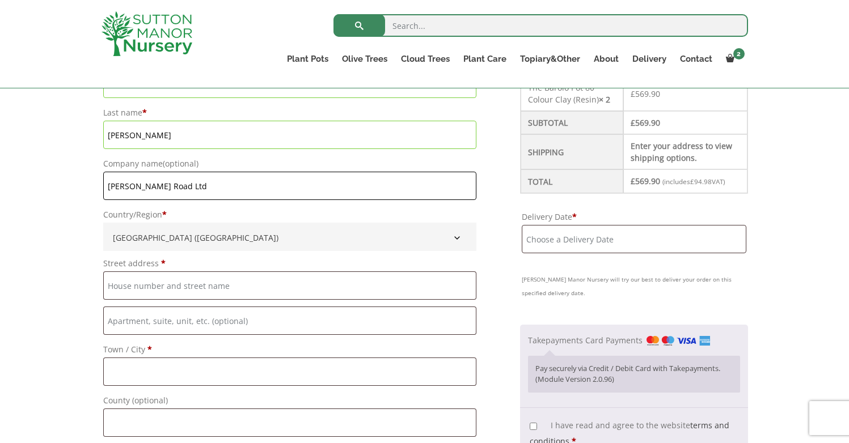
scroll to position [382, 0]
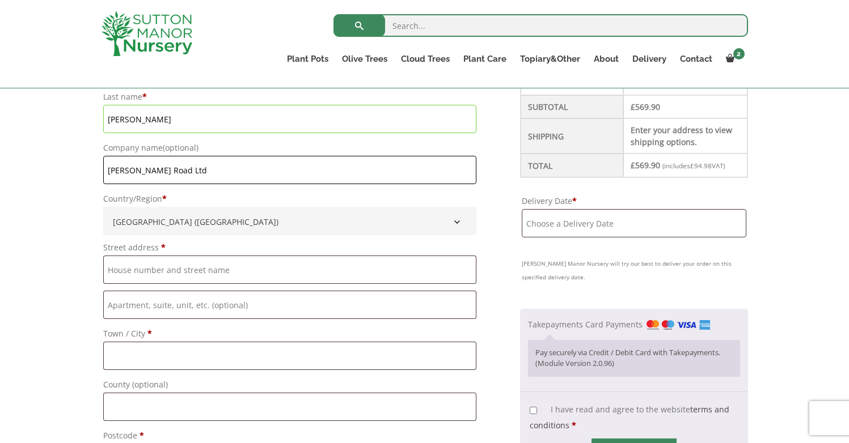
type input "[PERSON_NAME] Road Ltd"
click at [137, 271] on input "Street address *" at bounding box center [290, 270] width 374 height 28
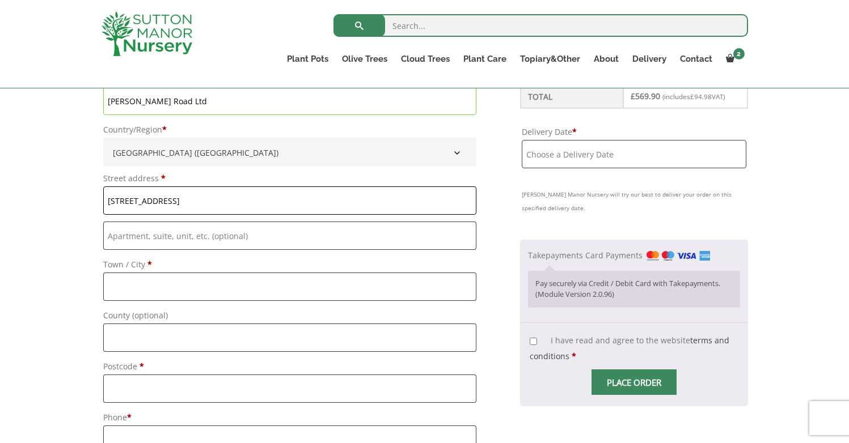
scroll to position [448, 0]
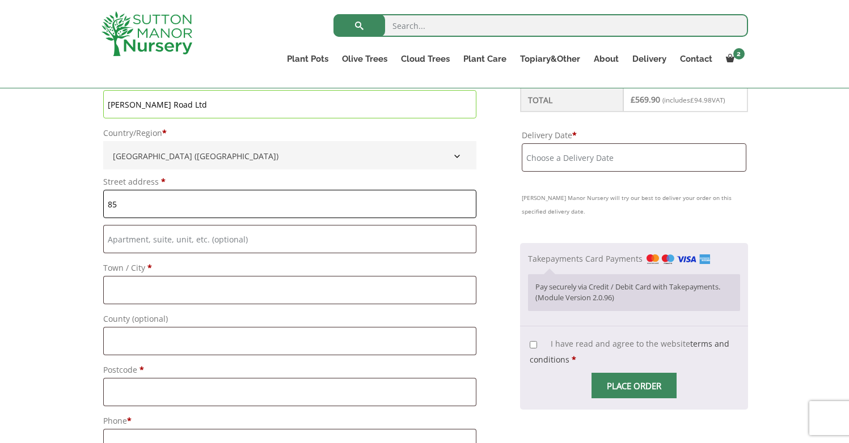
type input "8"
type input "[STREET_ADDRESS]"
type input "[GEOGRAPHIC_DATA]"
type input "SW3 6LE"
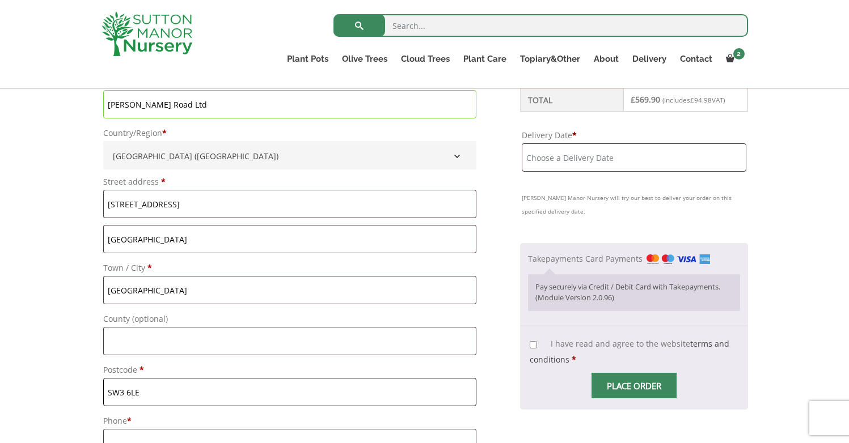
type input "07887787770"
type input "[PERSON_NAME][EMAIL_ADDRESS][DOMAIN_NAME]"
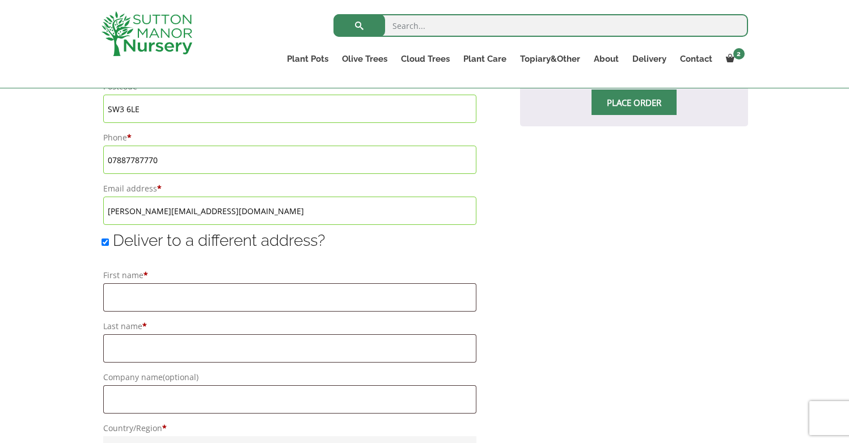
scroll to position [744, 0]
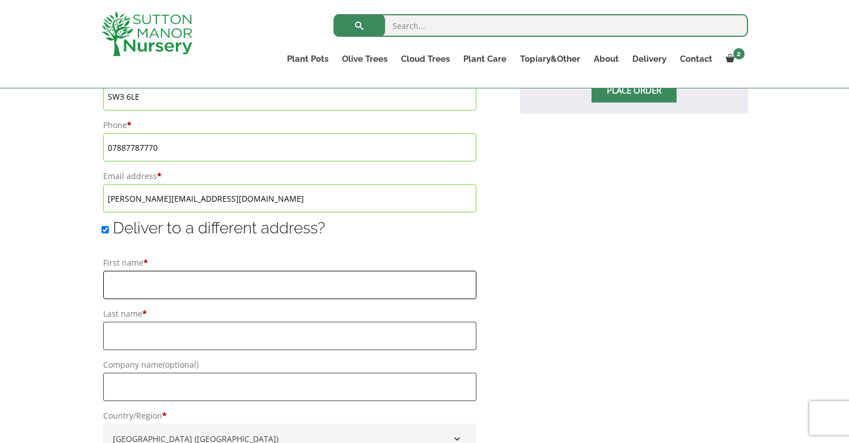
click at [123, 293] on input "First name *" at bounding box center [290, 285] width 374 height 28
type input "Kerry"
click at [123, 342] on input "Last name *" at bounding box center [290, 336] width 374 height 28
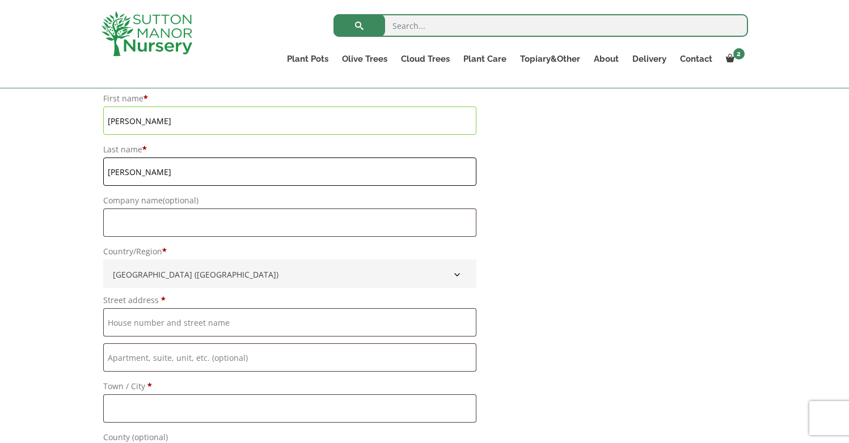
scroll to position [919, 0]
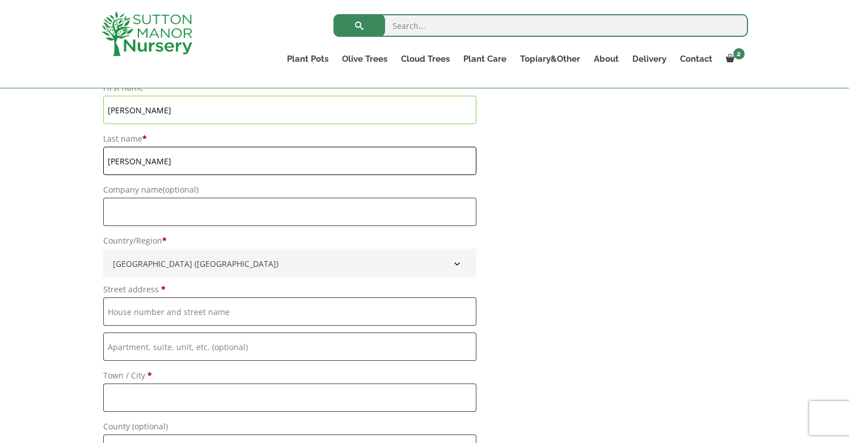
type input "Woodward-Fisher"
click at [125, 315] on input "Street address *" at bounding box center [290, 312] width 374 height 28
type input "[STREET_ADDRESS]"
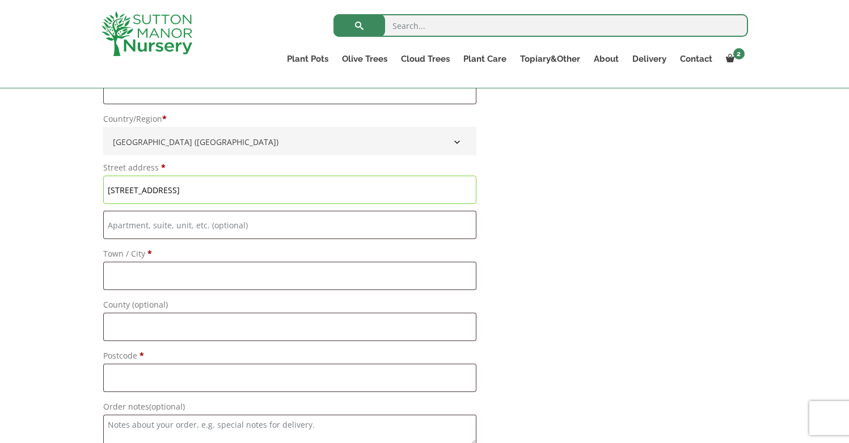
scroll to position [1046, 0]
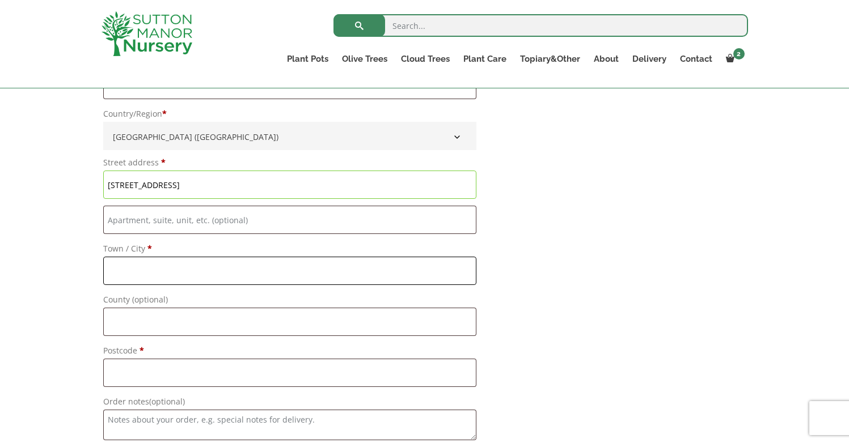
click at [153, 269] on input "Town / City *" at bounding box center [290, 271] width 374 height 28
type input "[GEOGRAPHIC_DATA]"
click at [126, 371] on input "Postcode *" at bounding box center [290, 373] width 374 height 28
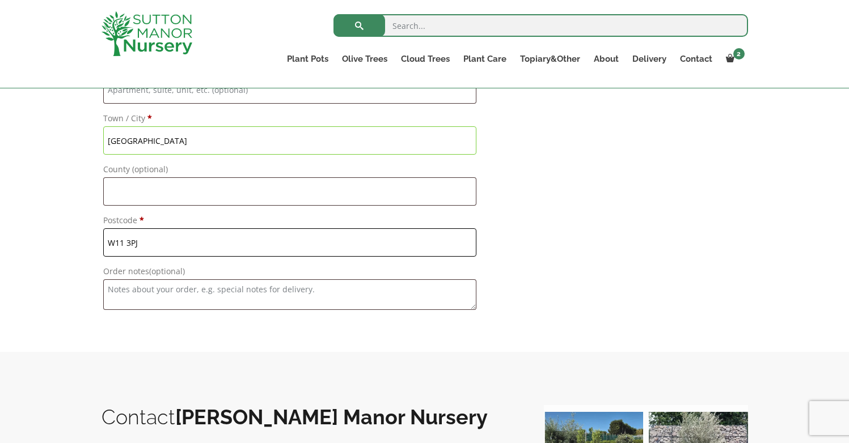
scroll to position [1178, 0]
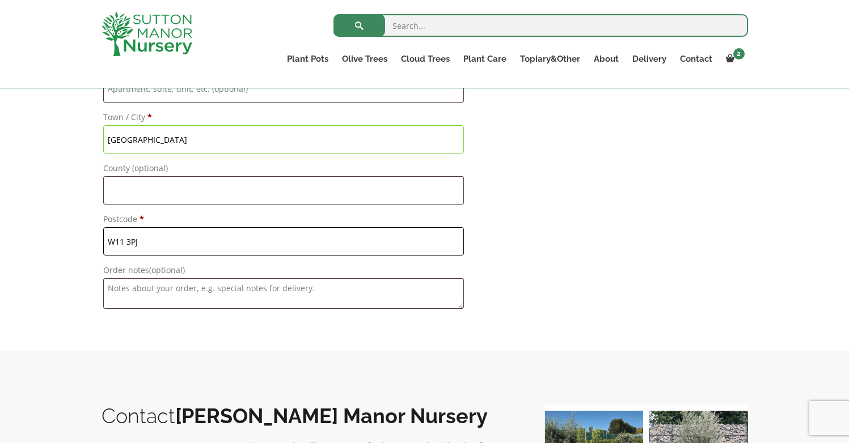
type input "W11 3PJ"
click at [125, 294] on textarea "Order notes (optional)" at bounding box center [283, 293] width 361 height 31
click at [152, 289] on textarea "Please call 20 mins before arrival" at bounding box center [283, 293] width 361 height 31
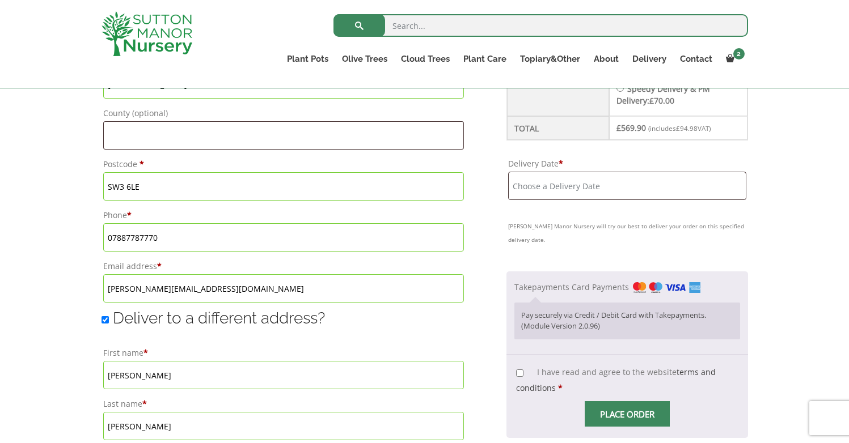
scroll to position [636, 0]
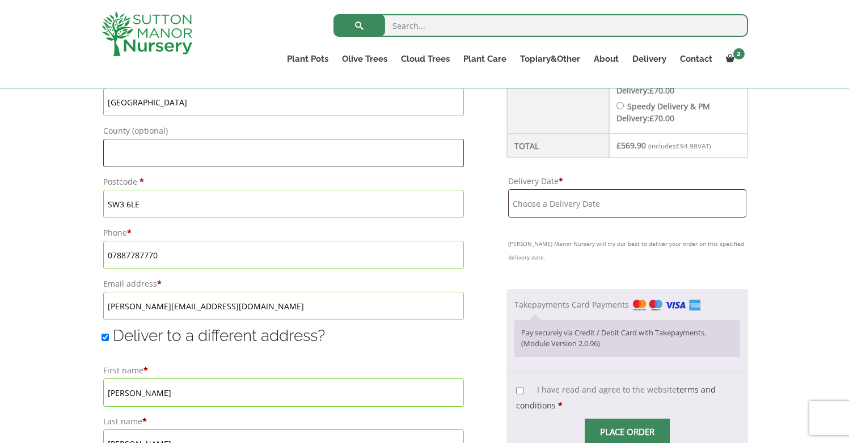
type textarea "Please call 30 mins before arrival"
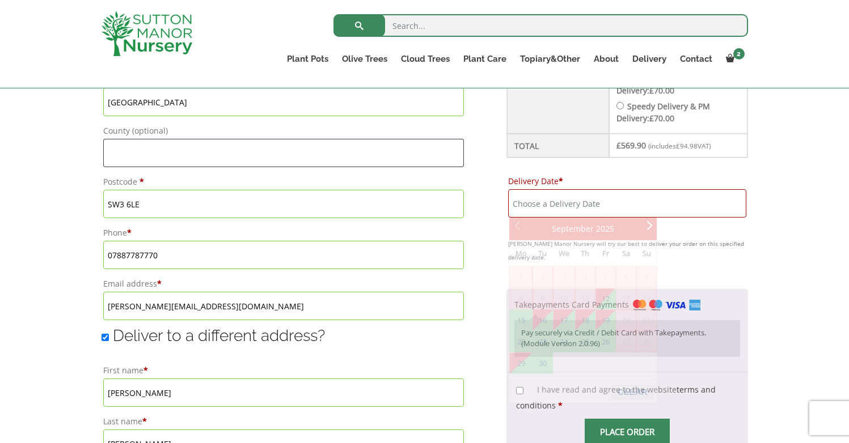
click at [522, 209] on input "Delivery Date *" at bounding box center [627, 203] width 238 height 28
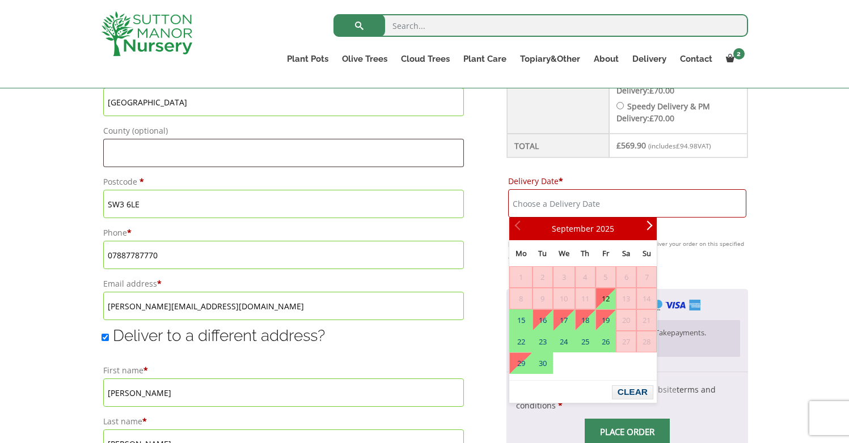
click at [605, 297] on link "12" at bounding box center [605, 299] width 19 height 20
type input "[DATE]"
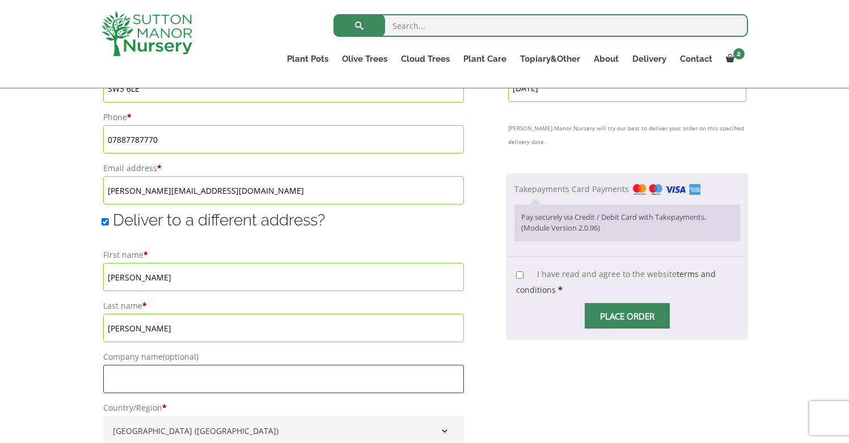
scroll to position [754, 0]
click at [520, 274] on input "I have read and agree to the website terms and conditions *" at bounding box center [519, 273] width 7 height 7
checkbox input "true"
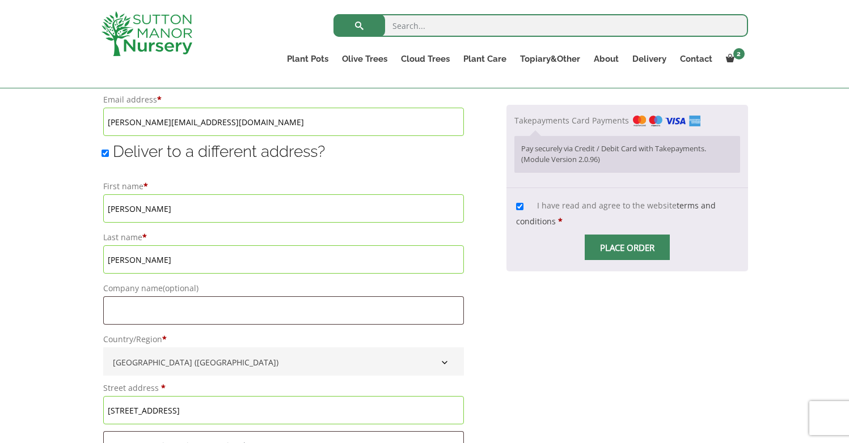
scroll to position [821, 0]
click at [610, 251] on input "Place order" at bounding box center [627, 247] width 85 height 26
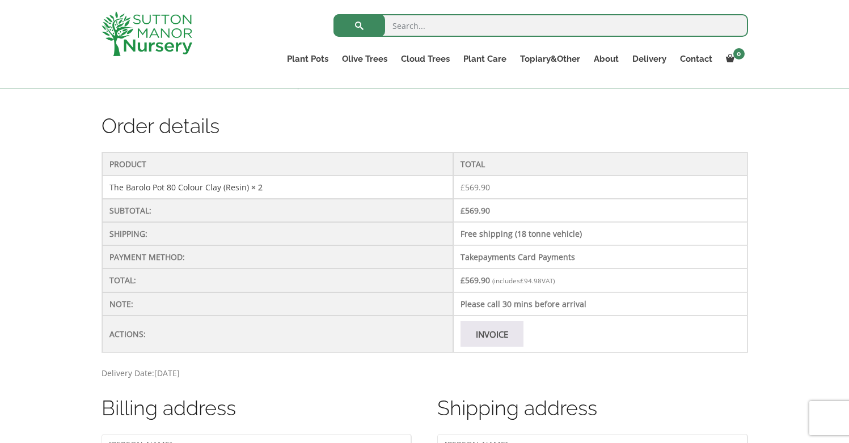
scroll to position [306, 0]
